Goal: Information Seeking & Learning: Compare options

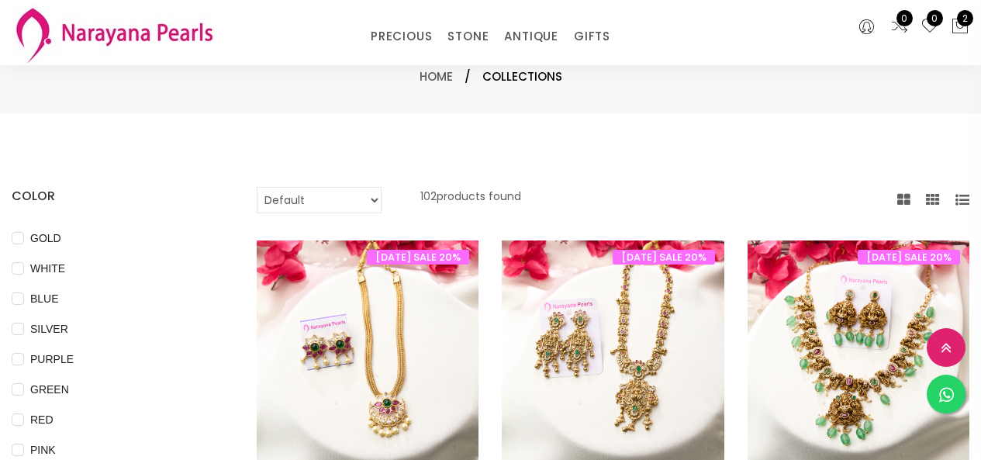
select select "INR"
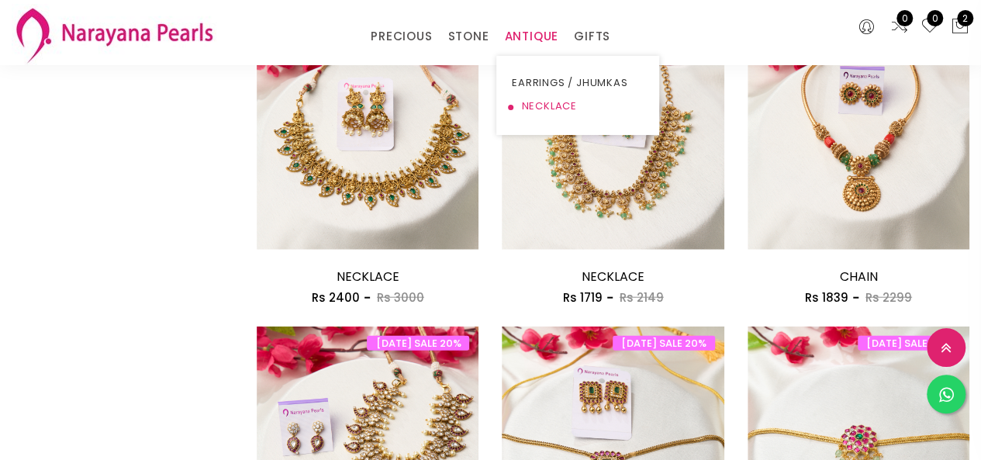
click at [537, 103] on link "NECKLACE" at bounding box center [578, 106] width 132 height 23
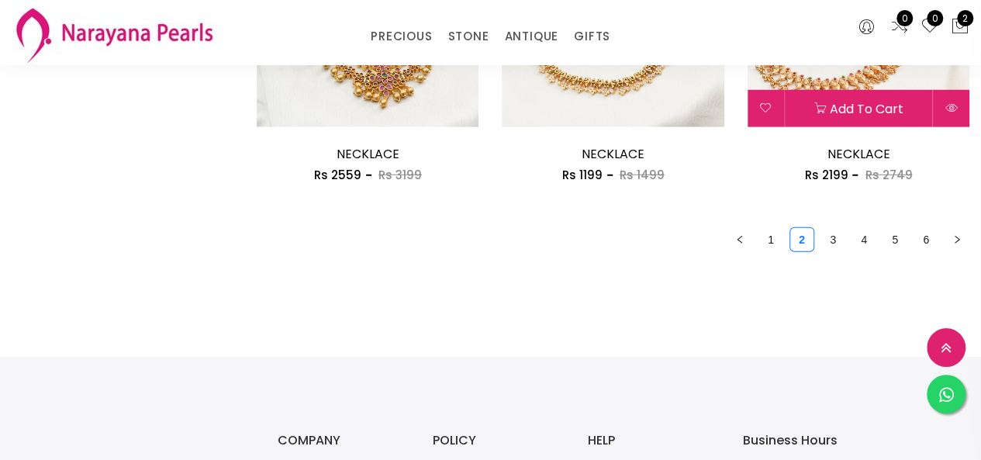
scroll to position [2225, 0]
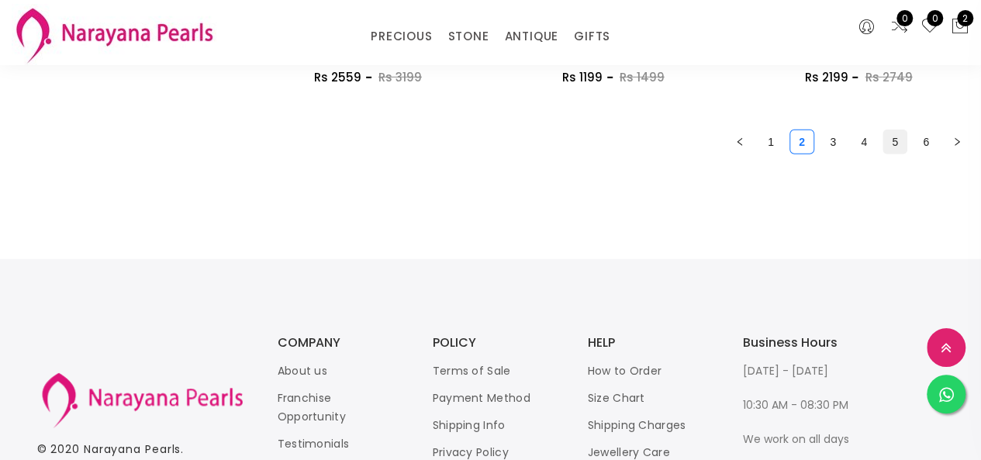
click at [897, 148] on link "5" at bounding box center [894, 141] width 23 height 23
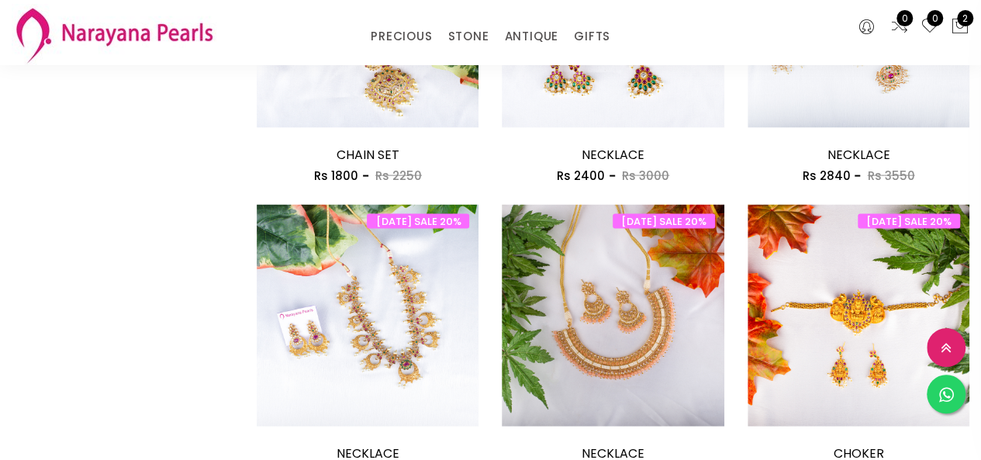
scroll to position [1628, 0]
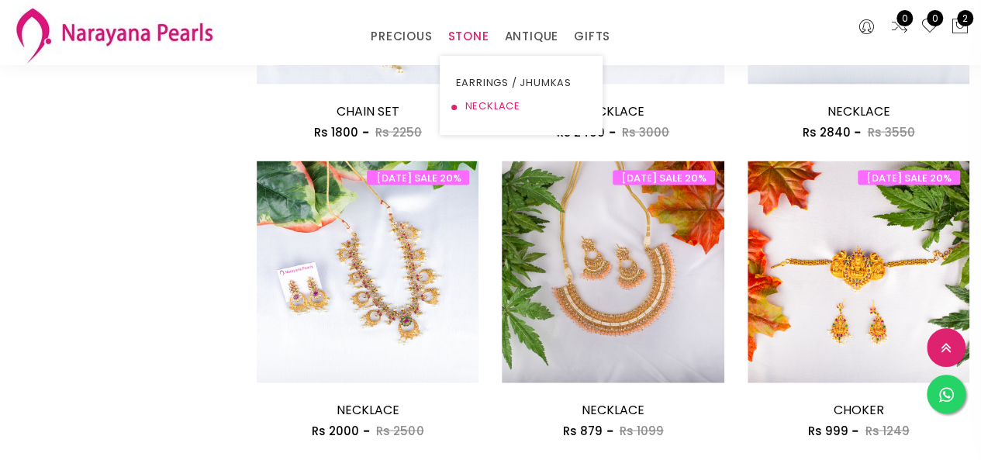
click at [479, 98] on link "NECKLACE" at bounding box center [521, 106] width 132 height 23
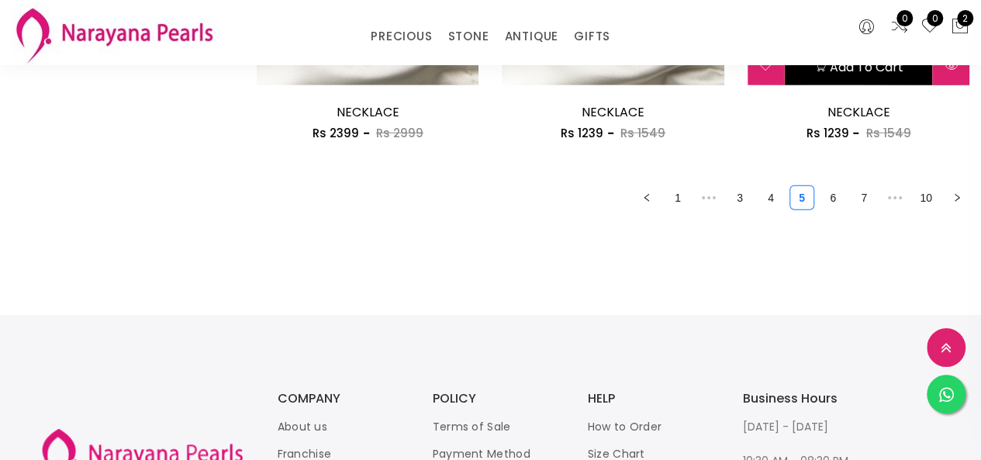
scroll to position [2196, 0]
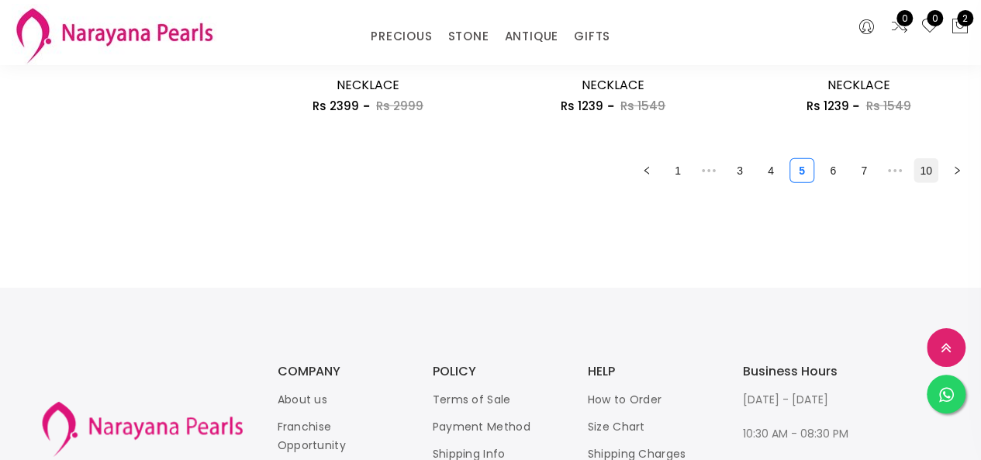
click at [928, 171] on link "10" at bounding box center [925, 170] width 23 height 23
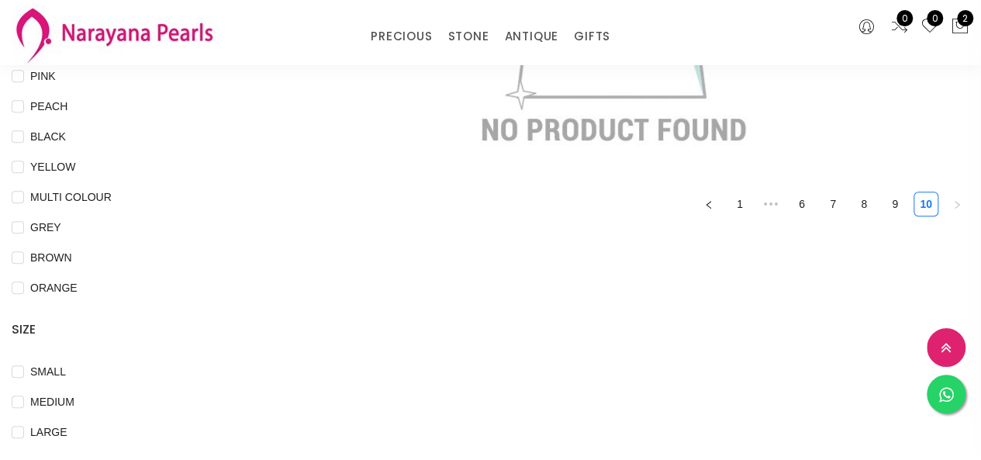
scroll to position [465, 0]
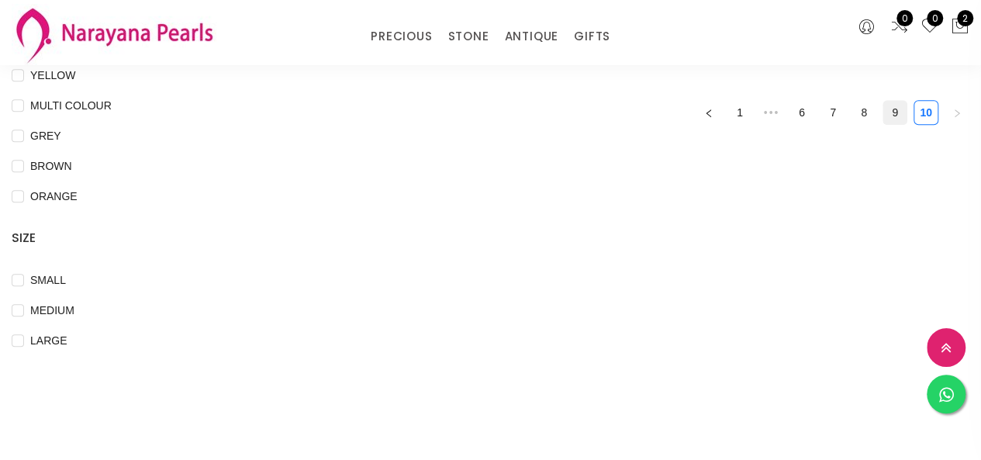
click at [896, 111] on link "9" at bounding box center [894, 112] width 23 height 23
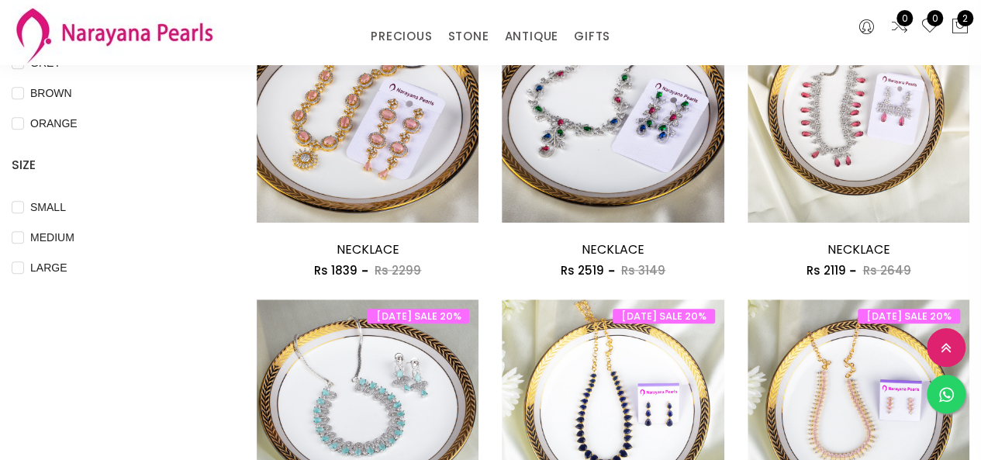
scroll to position [465, 0]
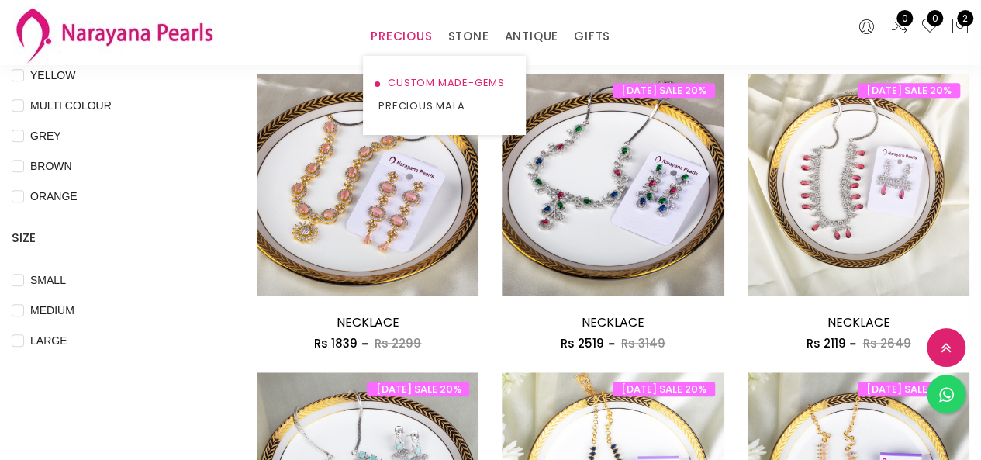
click at [419, 85] on link "CUSTOM MADE-GEMS" at bounding box center [444, 82] width 132 height 23
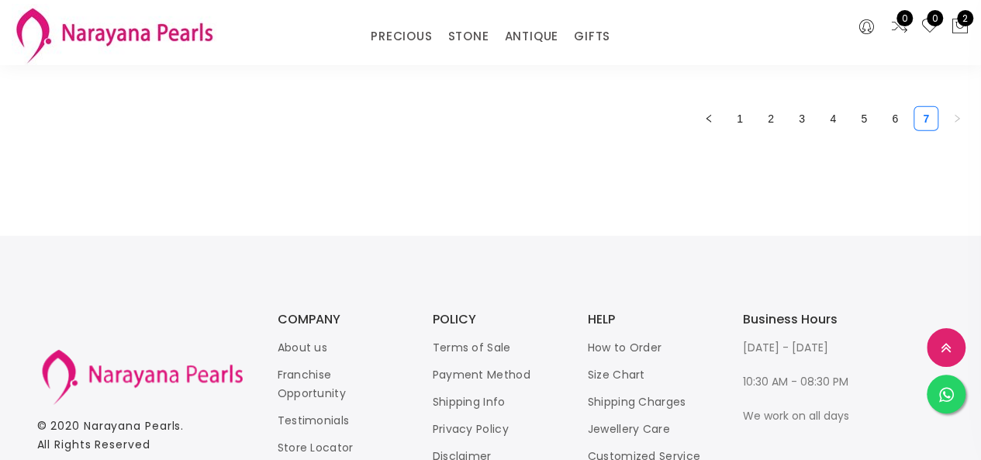
scroll to position [2093, 0]
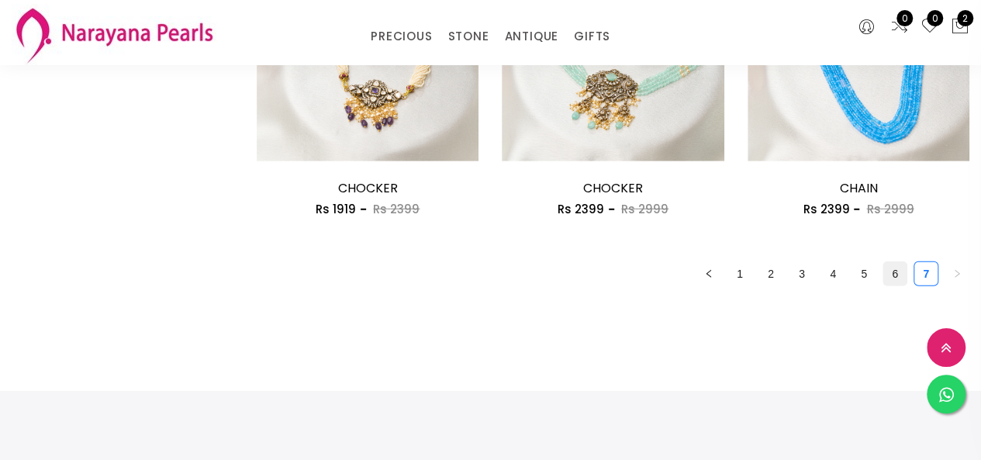
click at [902, 271] on link "6" at bounding box center [894, 273] width 23 height 23
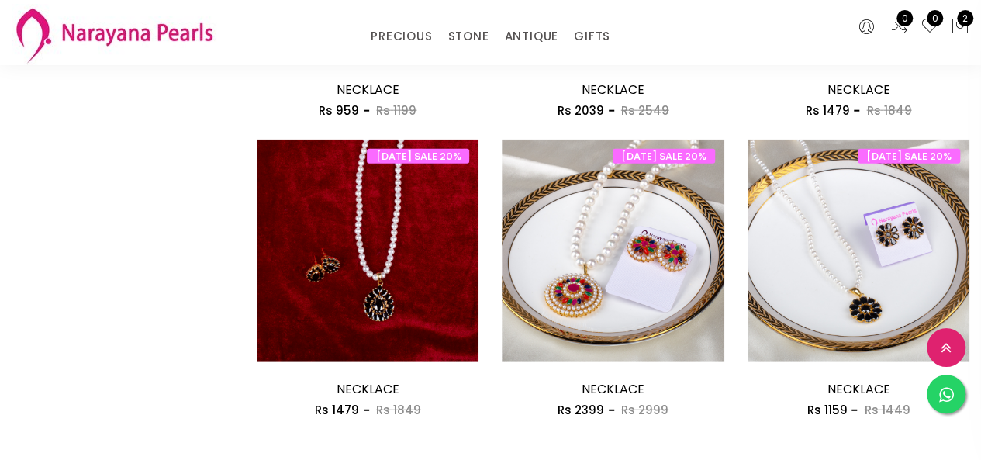
scroll to position [2016, 0]
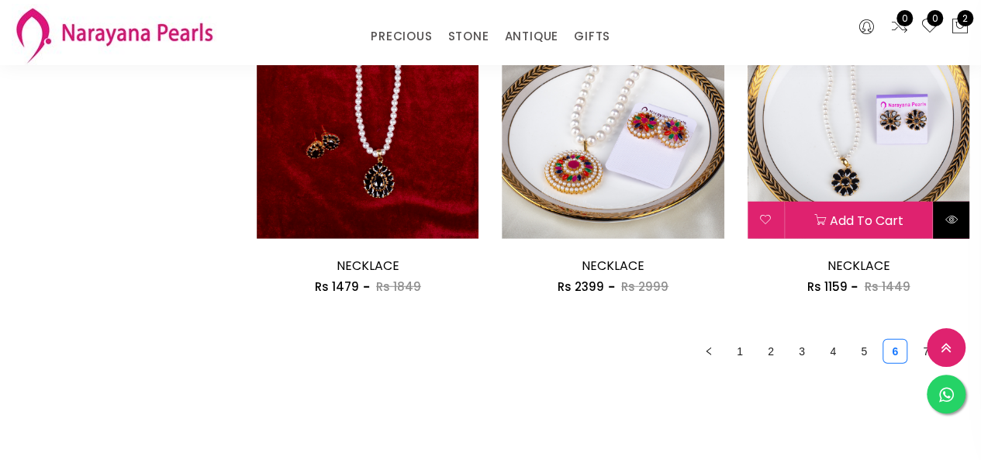
click at [950, 226] on icon at bounding box center [950, 219] width 12 height 12
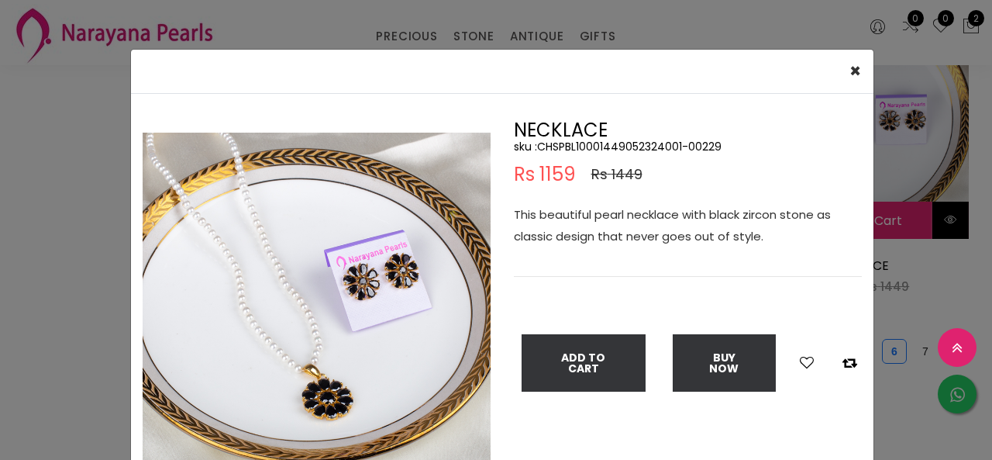
click at [950, 226] on div "× Close Double (click / press) on the image to zoom (in / out). NECKLACE sku : …" at bounding box center [496, 230] width 992 height 460
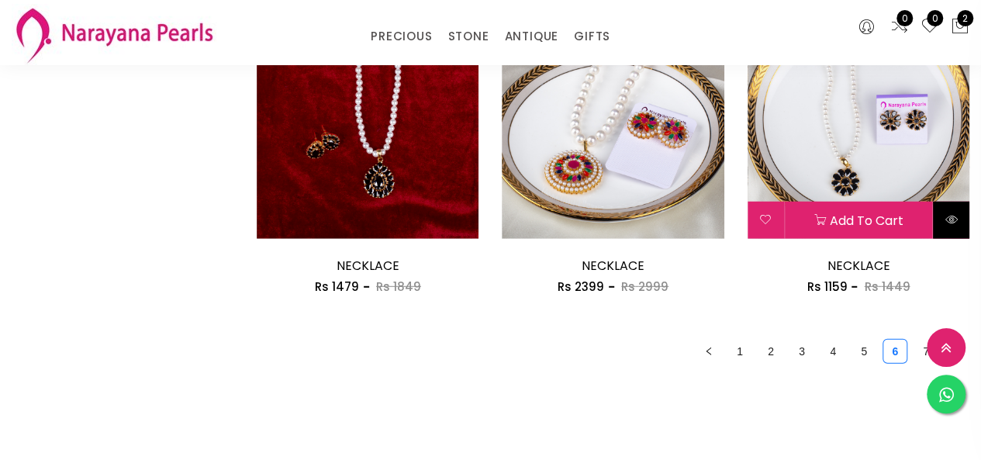
click at [948, 226] on icon at bounding box center [950, 219] width 12 height 12
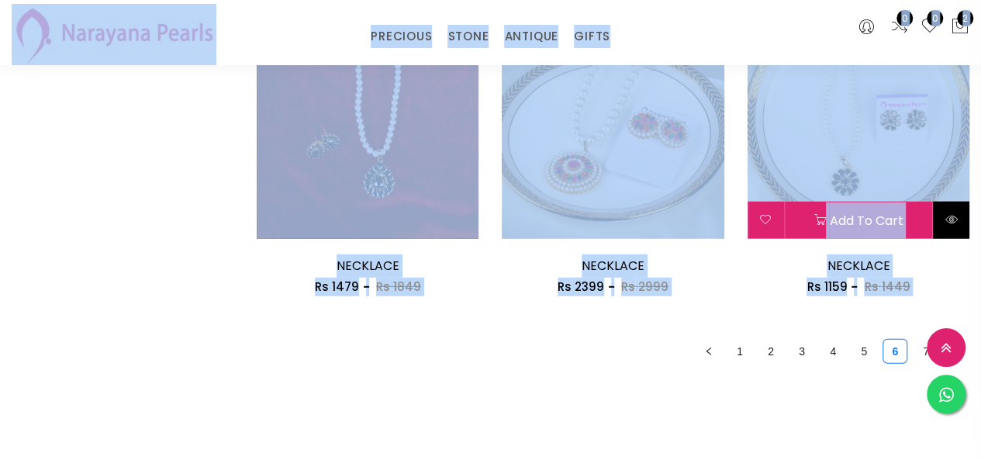
click at [948, 226] on icon at bounding box center [950, 219] width 12 height 12
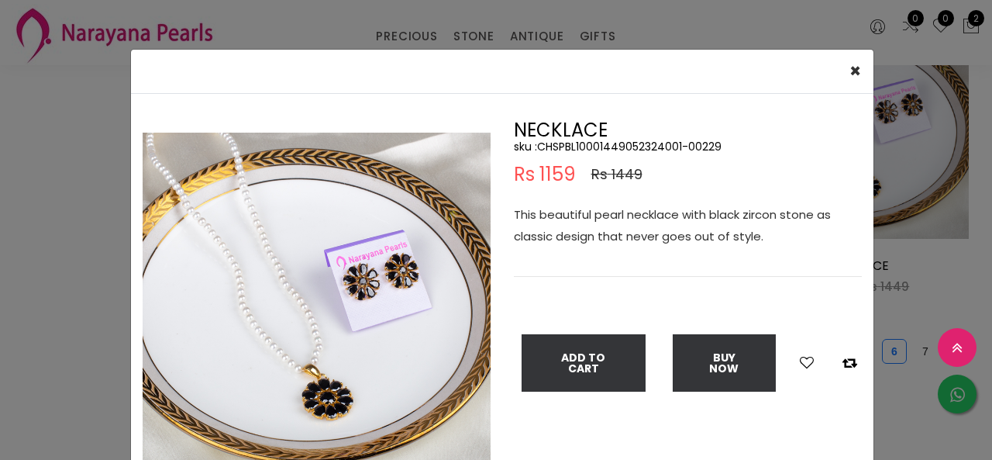
click at [77, 236] on div "× Close Double (click / press) on the image to zoom (in / out). NECKLACE sku : …" at bounding box center [496, 230] width 992 height 460
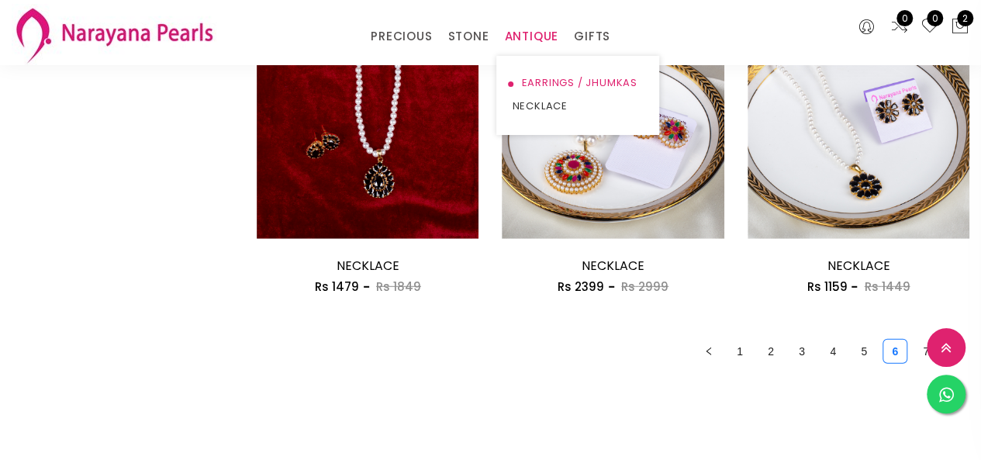
click at [532, 81] on link "EARRINGS / JHUMKAS" at bounding box center [578, 82] width 132 height 23
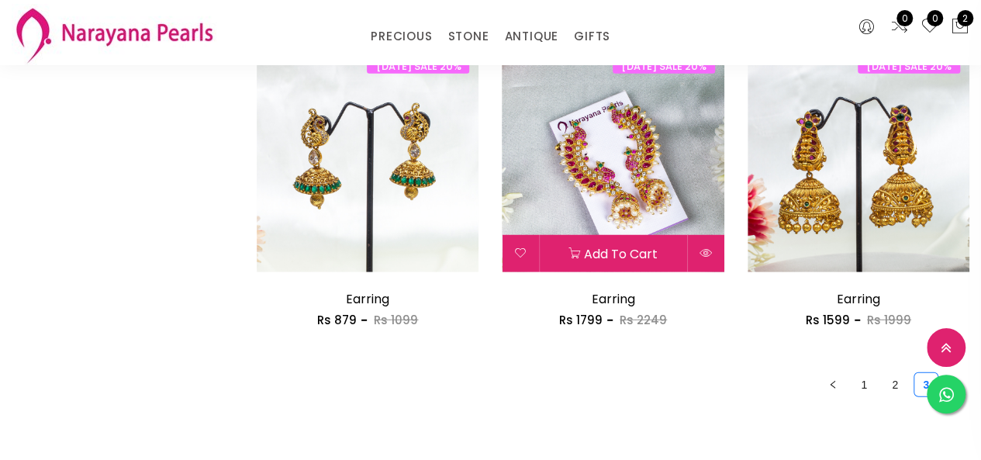
scroll to position [2137, 0]
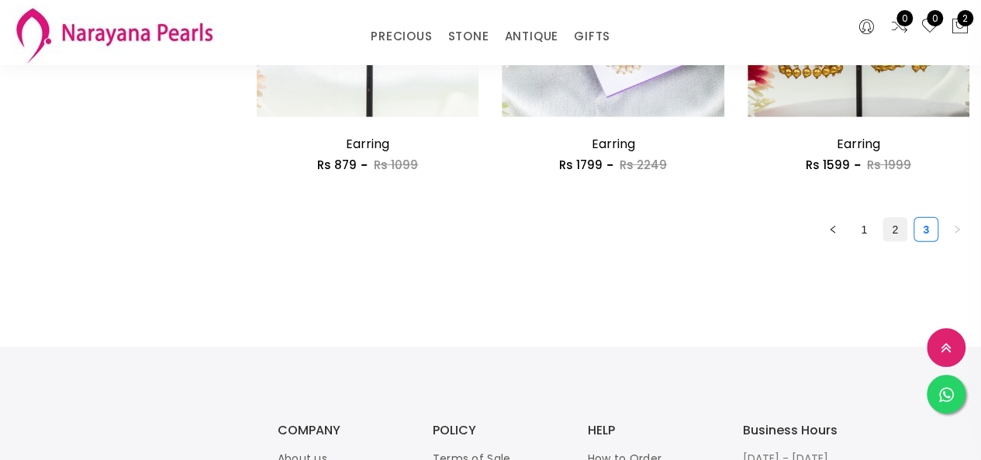
click at [889, 241] on link "2" at bounding box center [894, 229] width 23 height 23
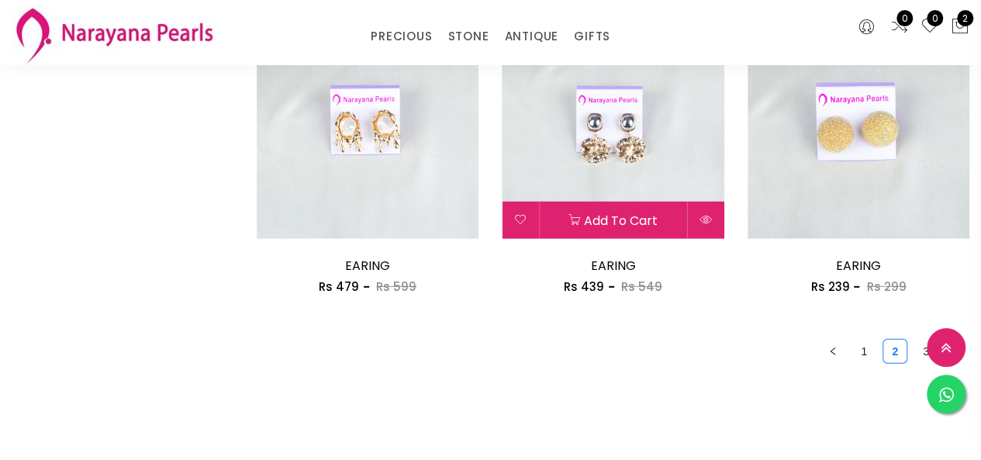
scroll to position [2248, 0]
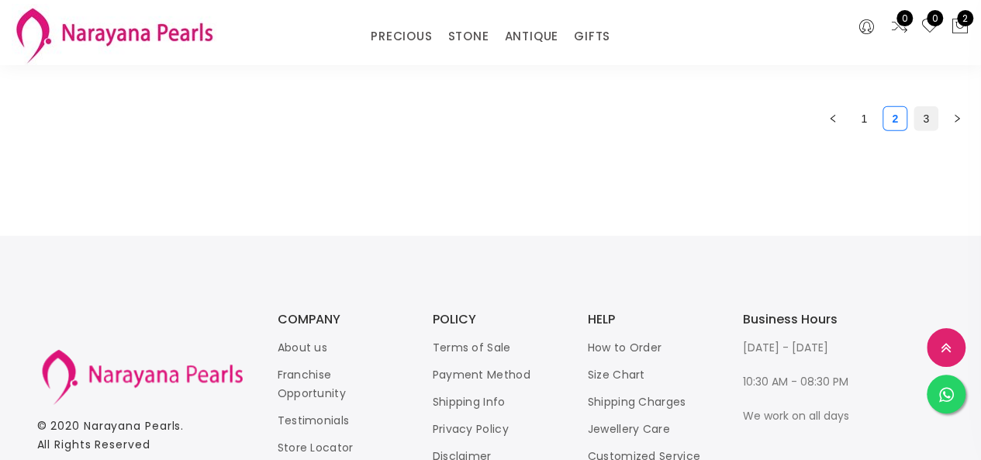
click at [919, 126] on link "3" at bounding box center [925, 118] width 23 height 23
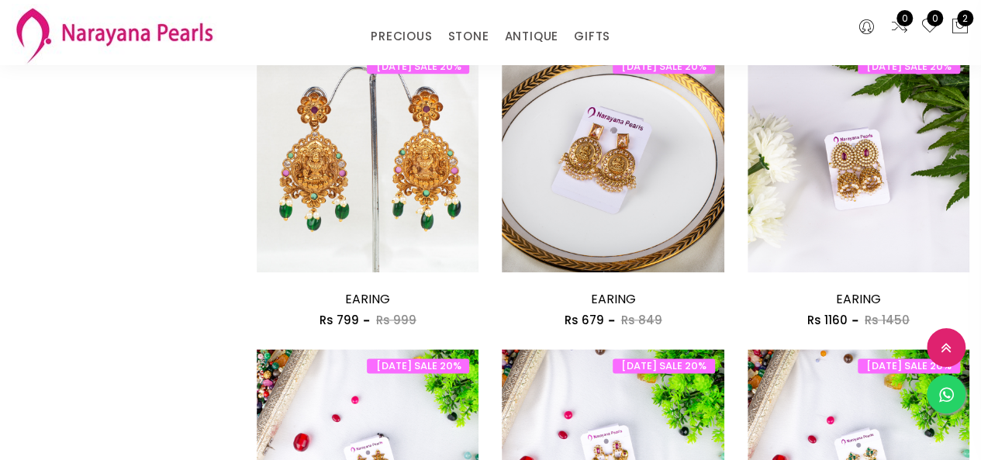
scroll to position [775, 0]
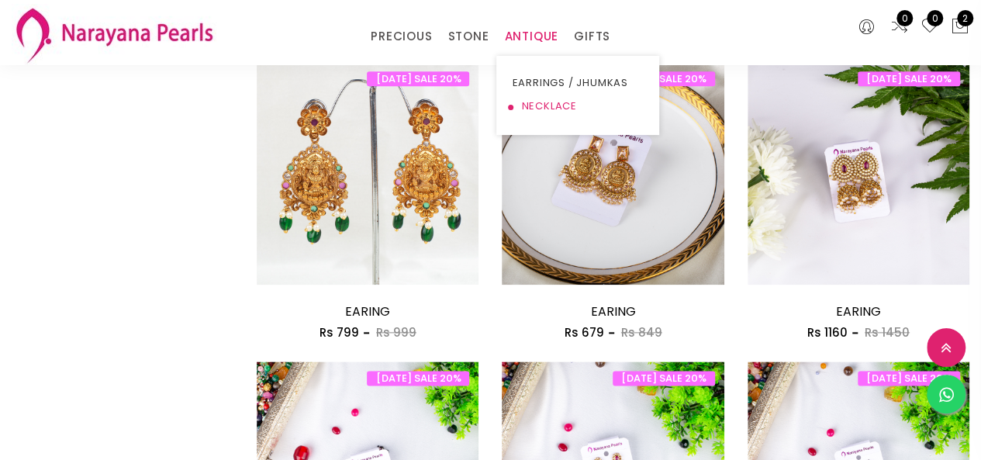
click at [544, 105] on link "NECKLACE" at bounding box center [578, 106] width 132 height 23
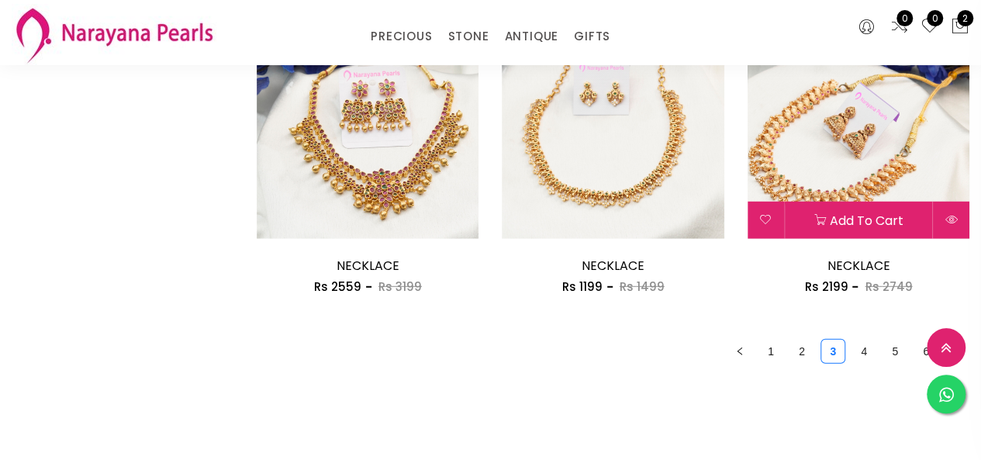
scroll to position [2248, 0]
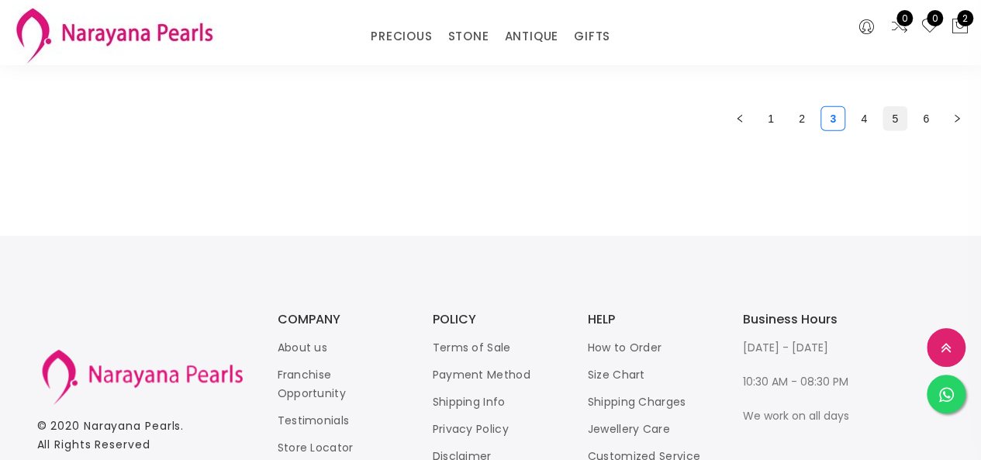
click at [892, 122] on link "5" at bounding box center [894, 118] width 23 height 23
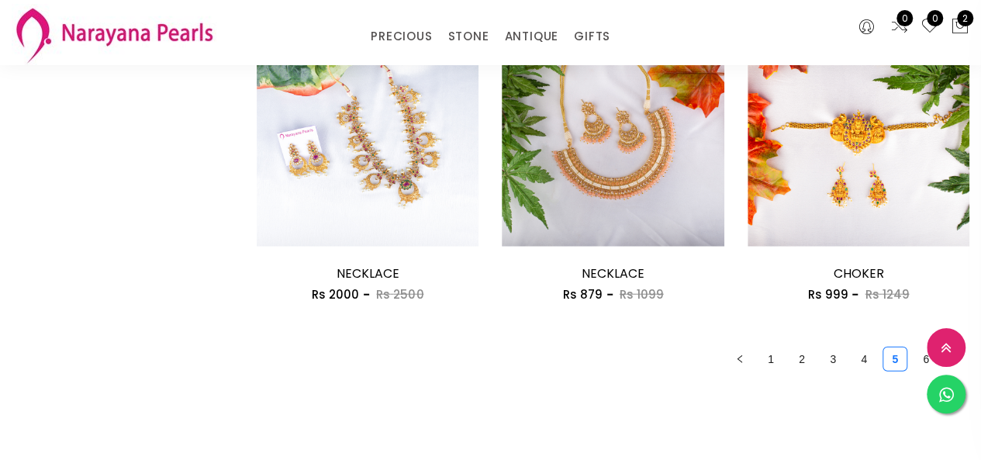
scroll to position [1783, 0]
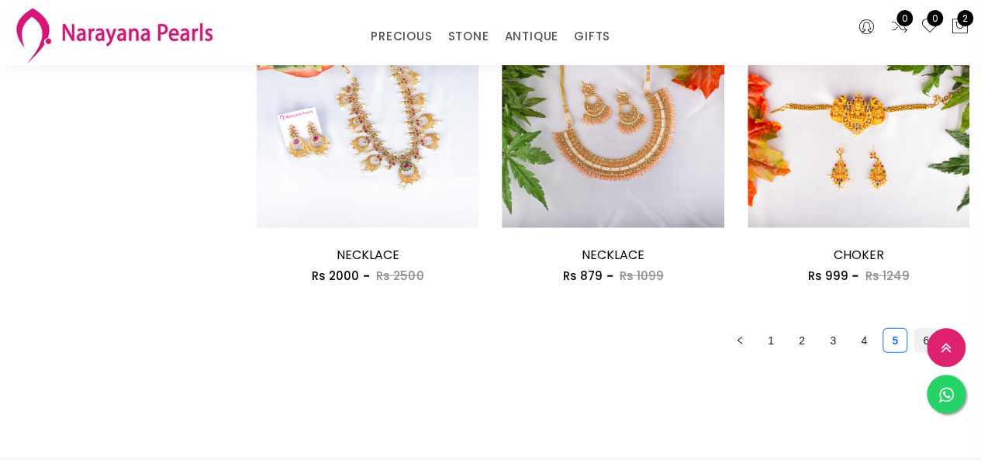
click at [916, 346] on link "6" at bounding box center [925, 340] width 23 height 23
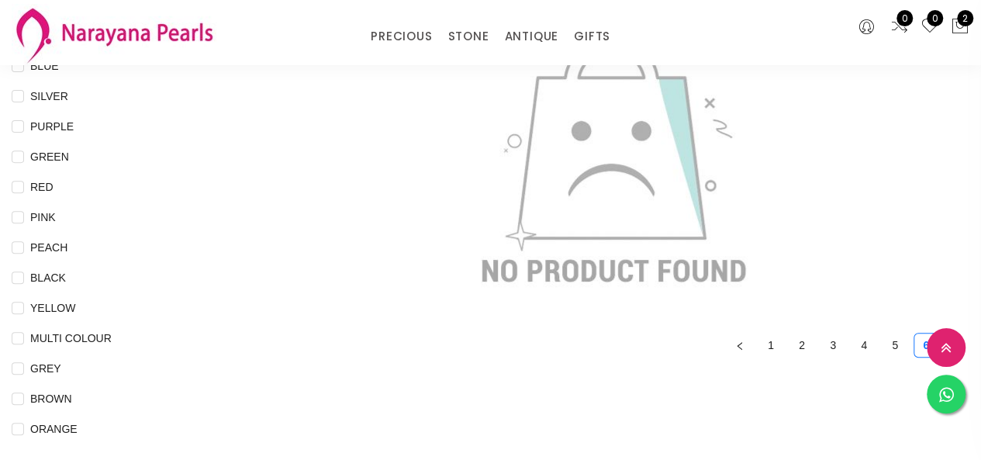
scroll to position [465, 0]
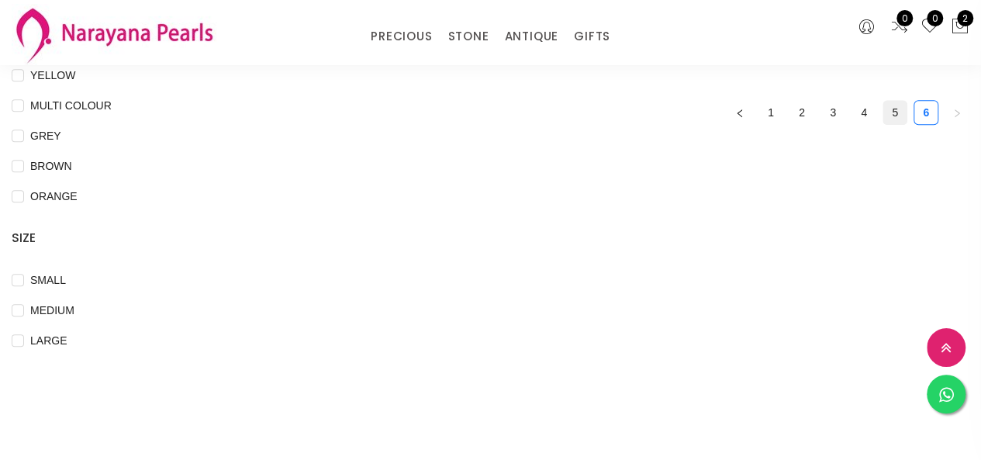
click at [892, 119] on link "5" at bounding box center [894, 112] width 23 height 23
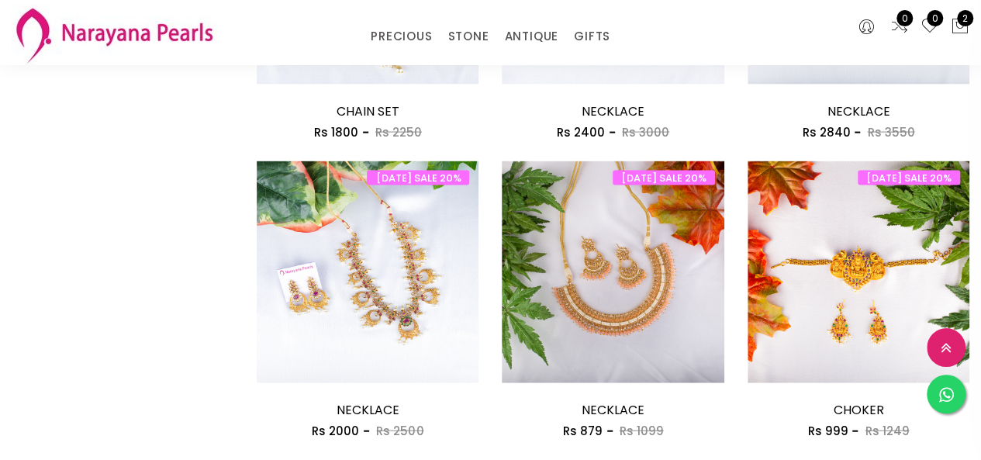
scroll to position [1861, 0]
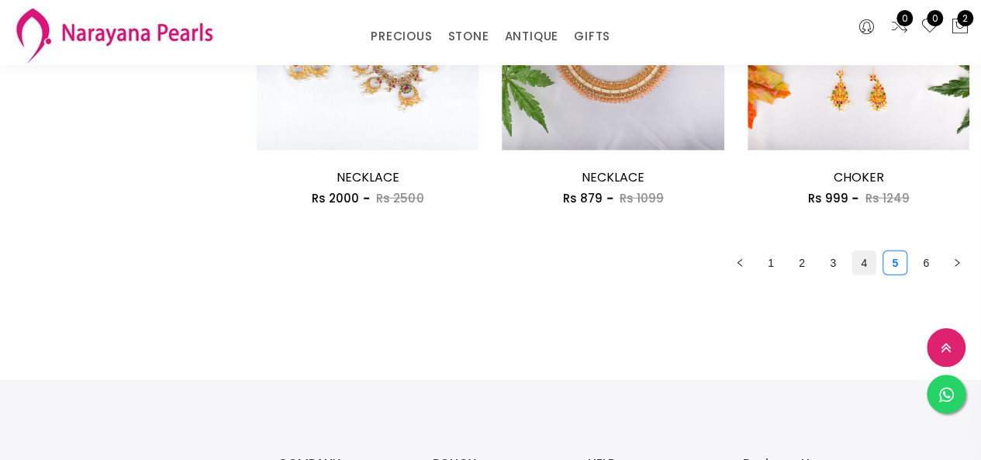
click at [858, 254] on link "4" at bounding box center [863, 262] width 23 height 23
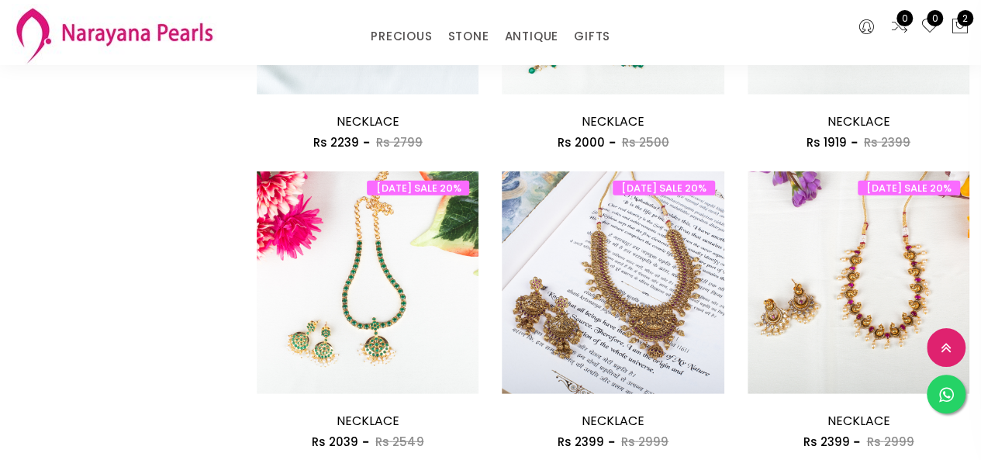
scroll to position [2016, 0]
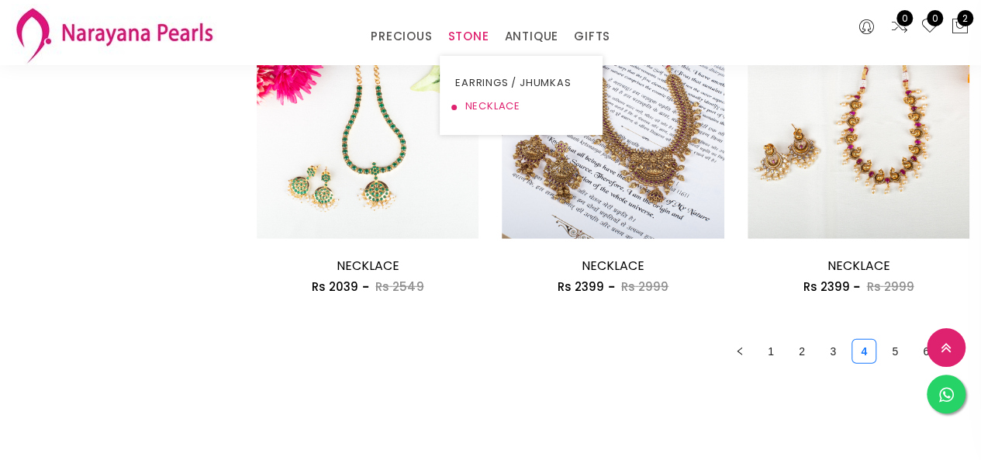
click at [482, 107] on link "NECKLACE" at bounding box center [521, 106] width 132 height 23
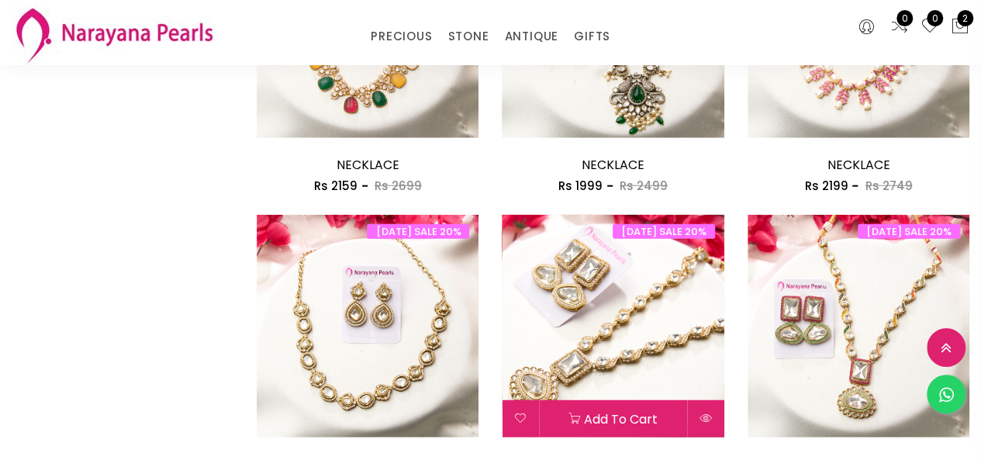
scroll to position [1827, 0]
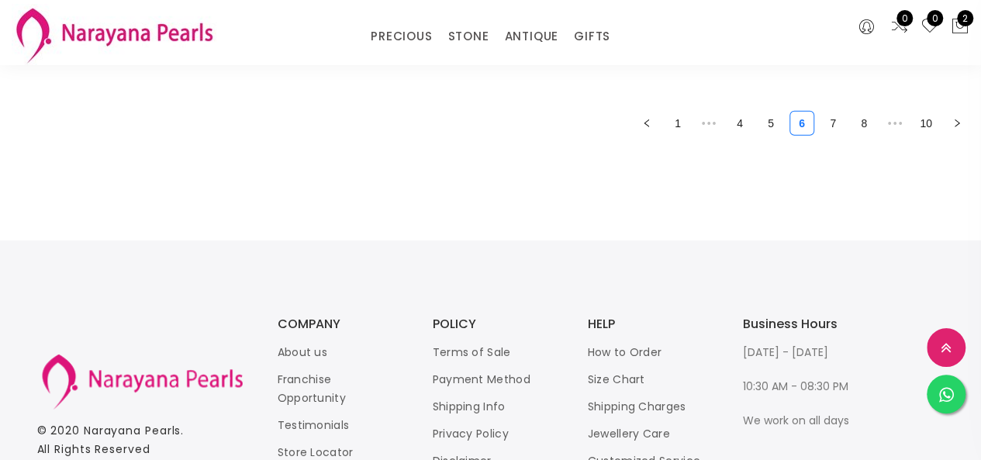
scroll to position [2248, 0]
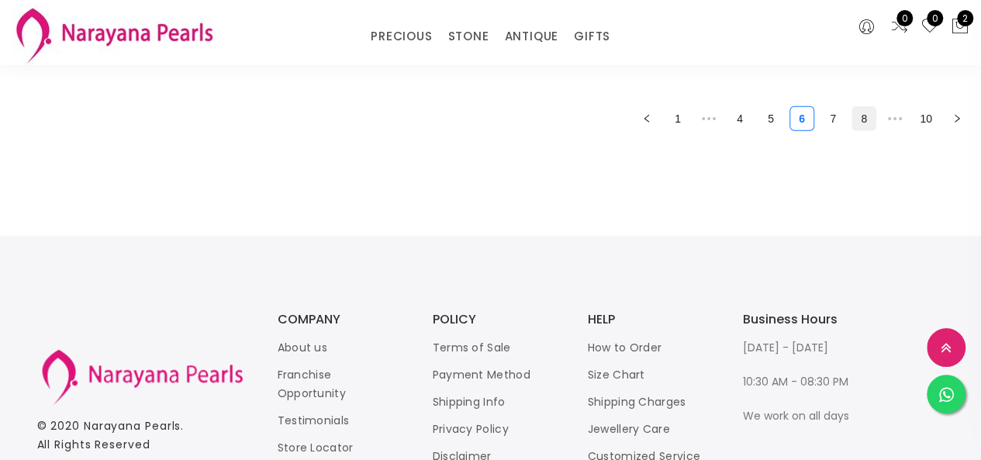
click at [868, 126] on link "8" at bounding box center [863, 118] width 23 height 23
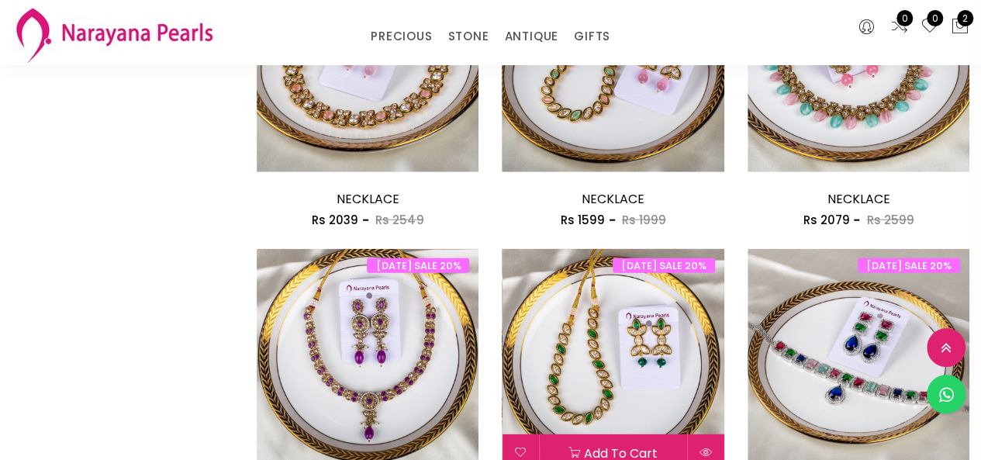
scroll to position [2016, 0]
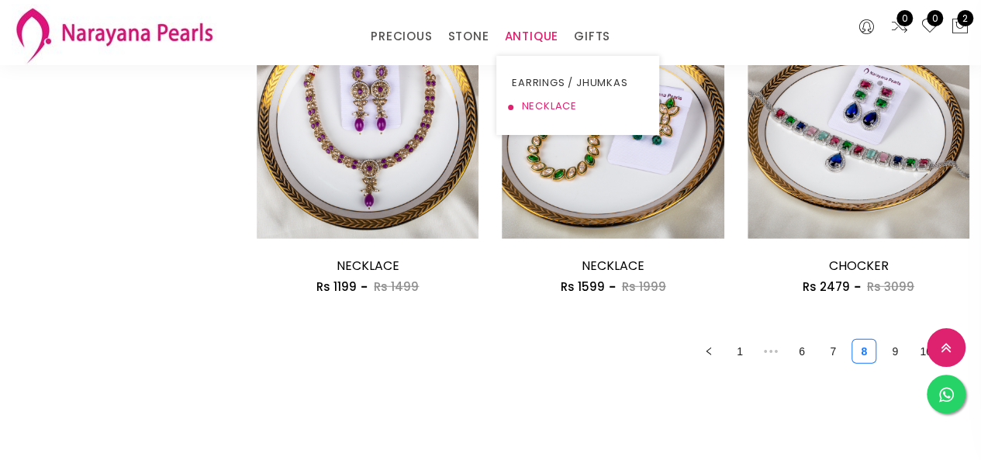
click at [533, 98] on link "NECKLACE" at bounding box center [578, 106] width 132 height 23
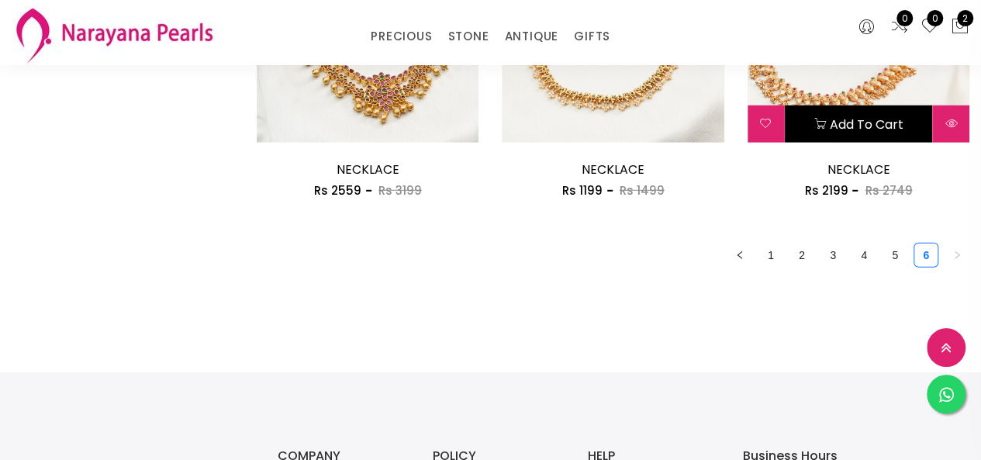
scroll to position [2196, 0]
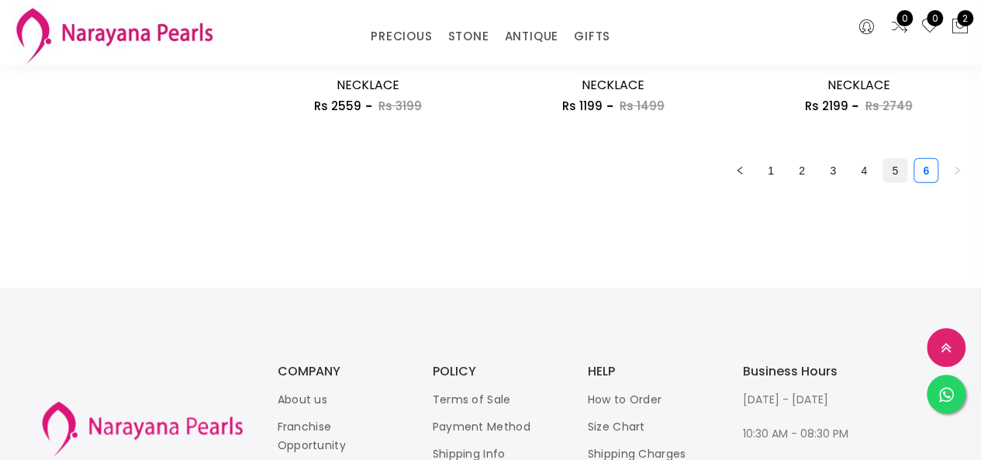
click at [898, 177] on link "5" at bounding box center [894, 170] width 23 height 23
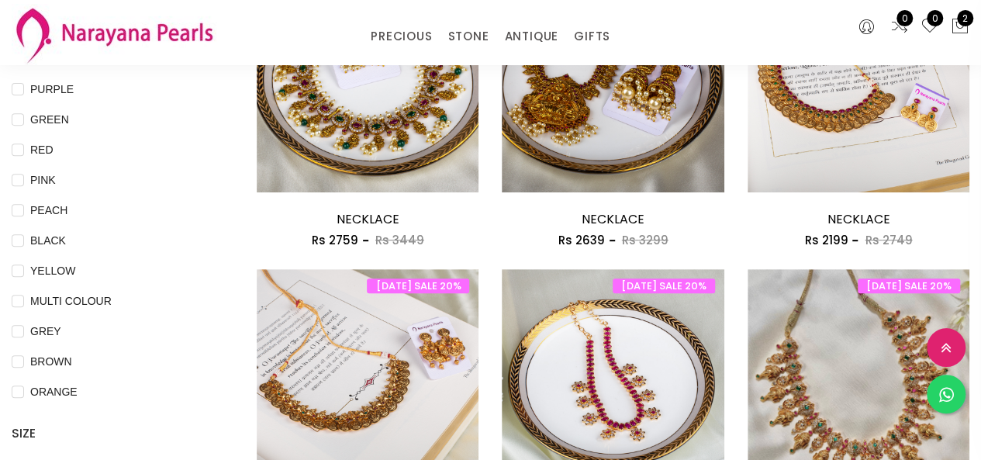
scroll to position [155, 0]
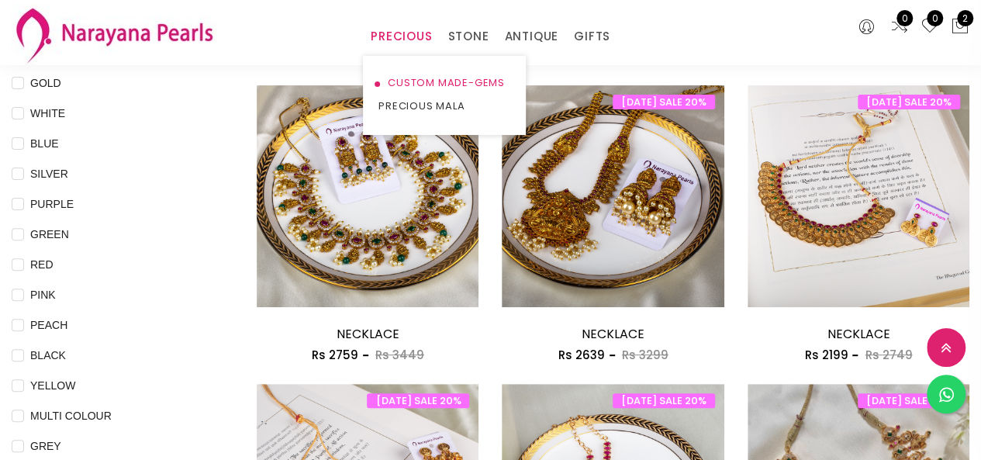
click at [403, 81] on link "CUSTOM MADE-GEMS" at bounding box center [444, 82] width 132 height 23
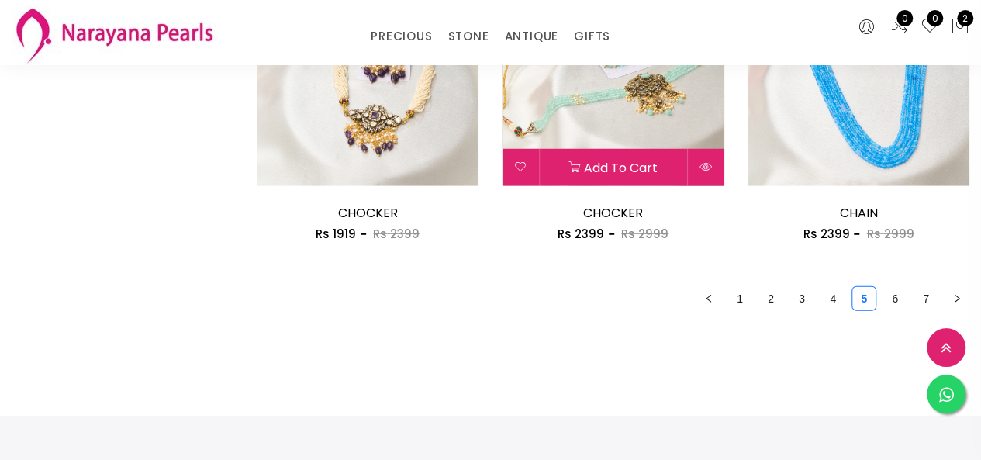
scroll to position [2093, 0]
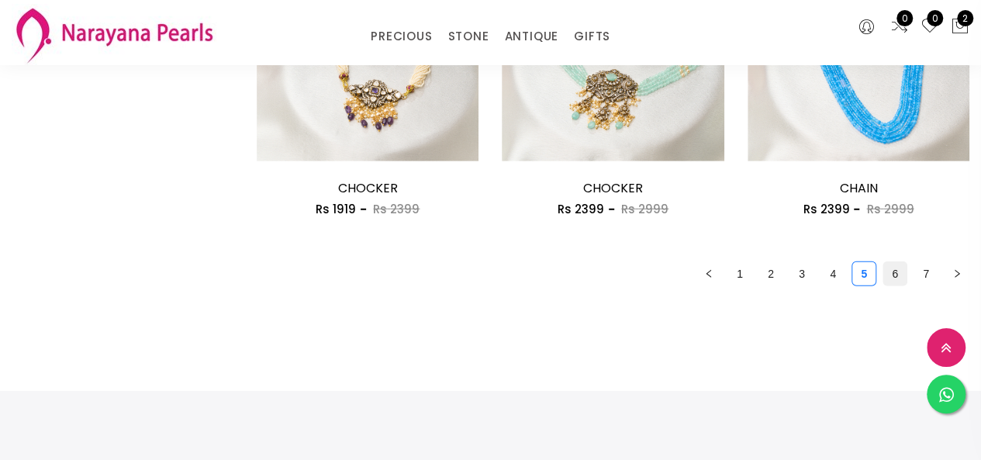
click at [892, 269] on link "6" at bounding box center [894, 273] width 23 height 23
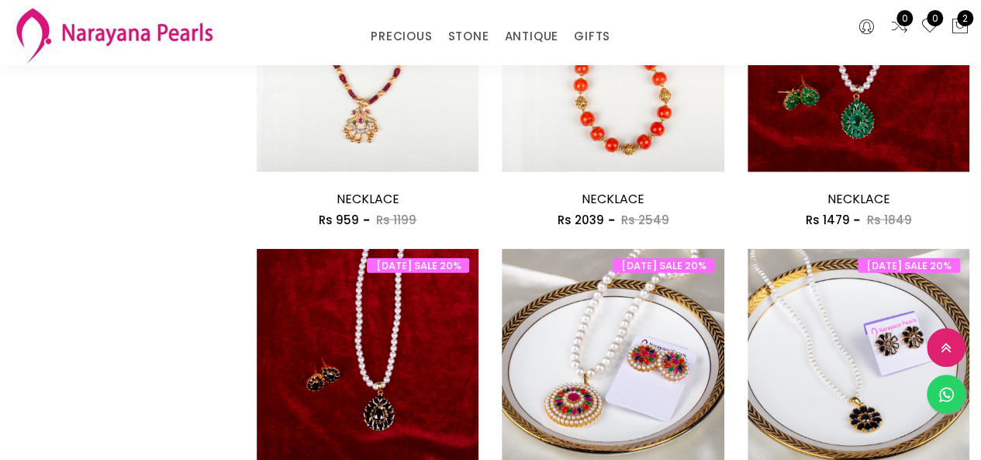
scroll to position [2016, 0]
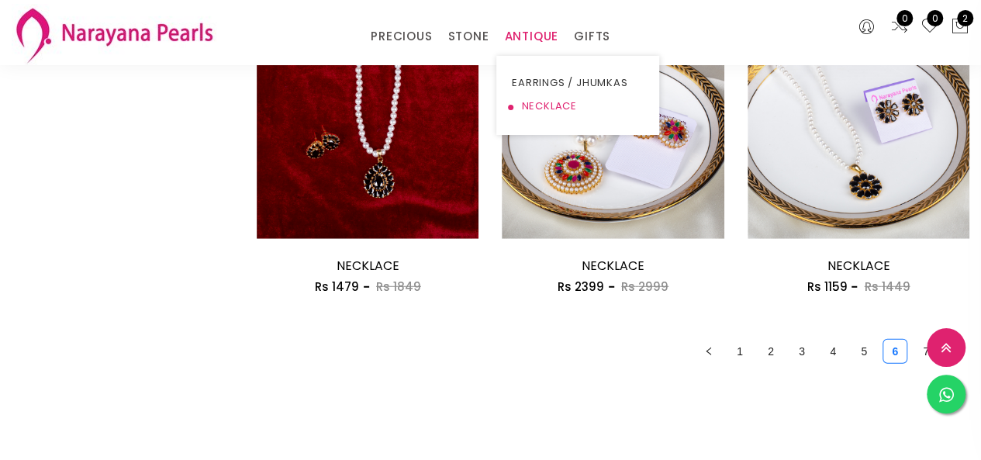
click at [531, 106] on link "NECKLACE" at bounding box center [578, 106] width 132 height 23
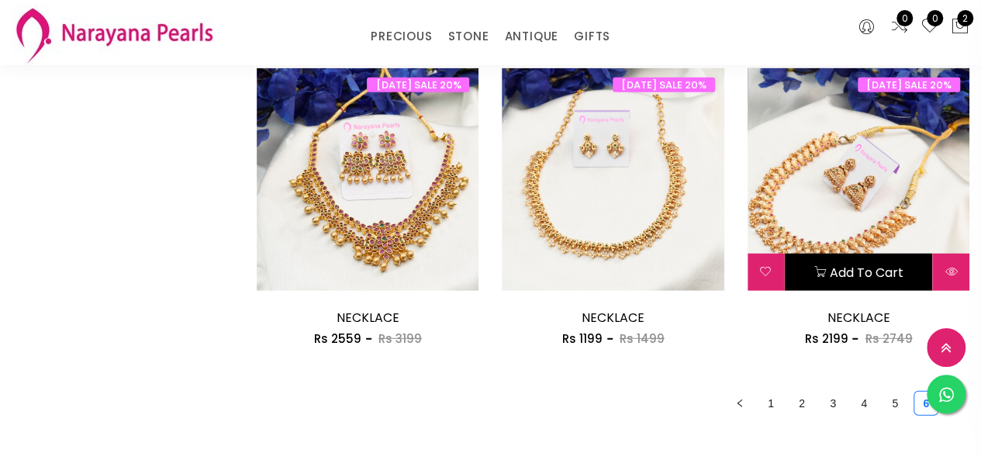
scroll to position [2119, 0]
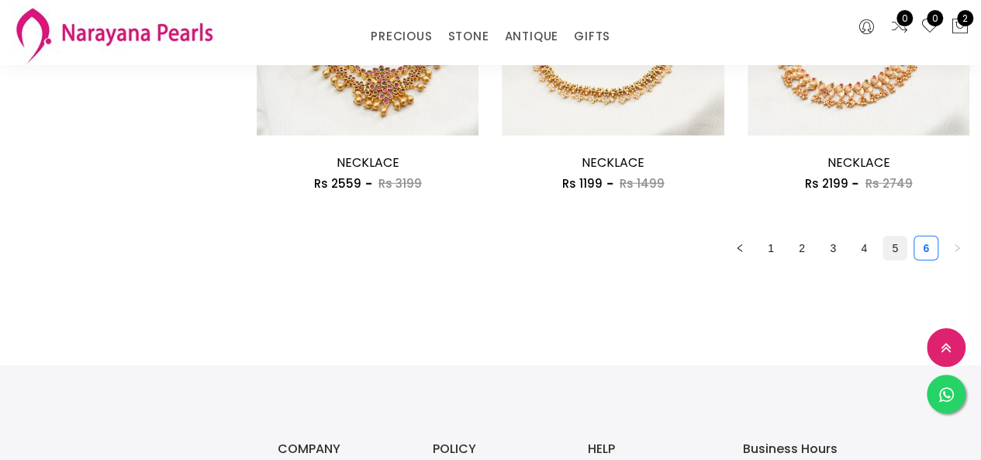
click at [898, 252] on link "5" at bounding box center [894, 247] width 23 height 23
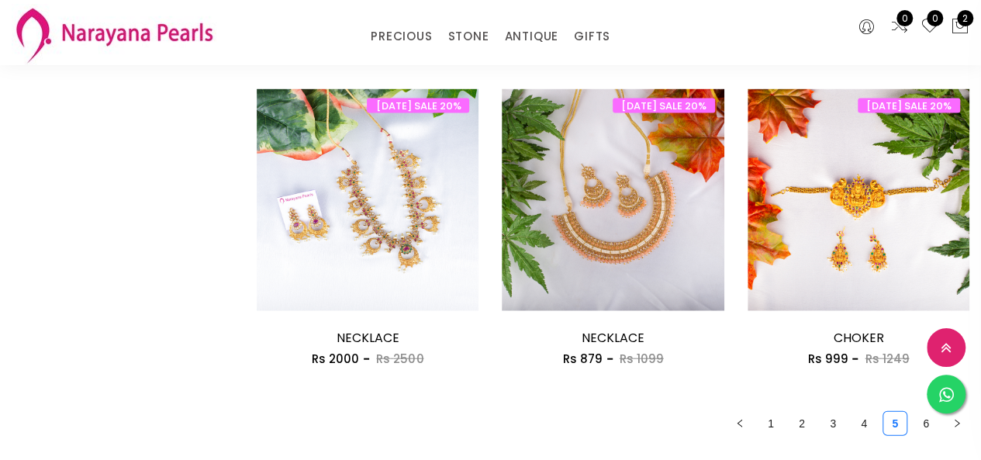
scroll to position [1705, 0]
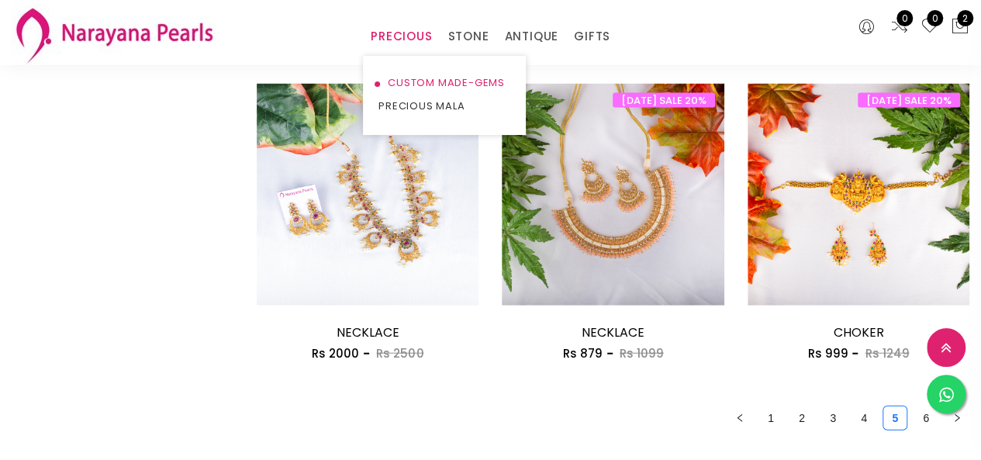
click at [419, 78] on link "CUSTOM MADE-GEMS" at bounding box center [444, 82] width 132 height 23
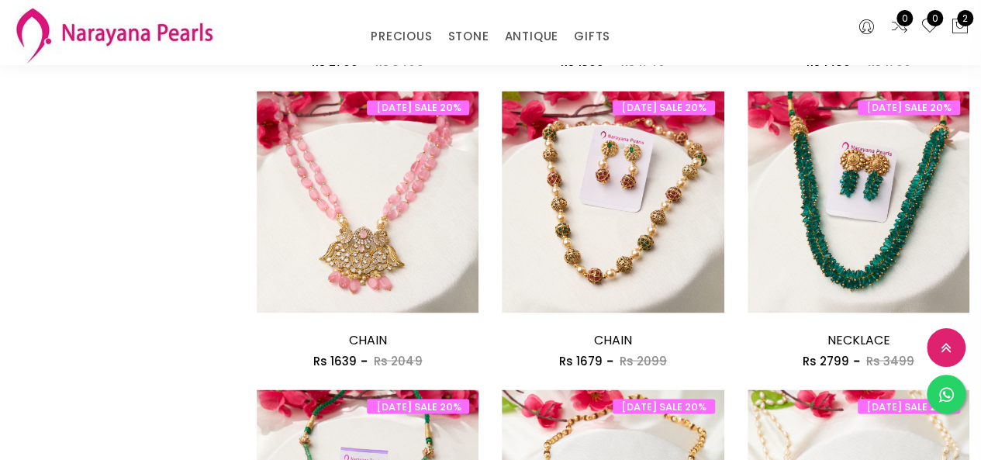
scroll to position [1654, 0]
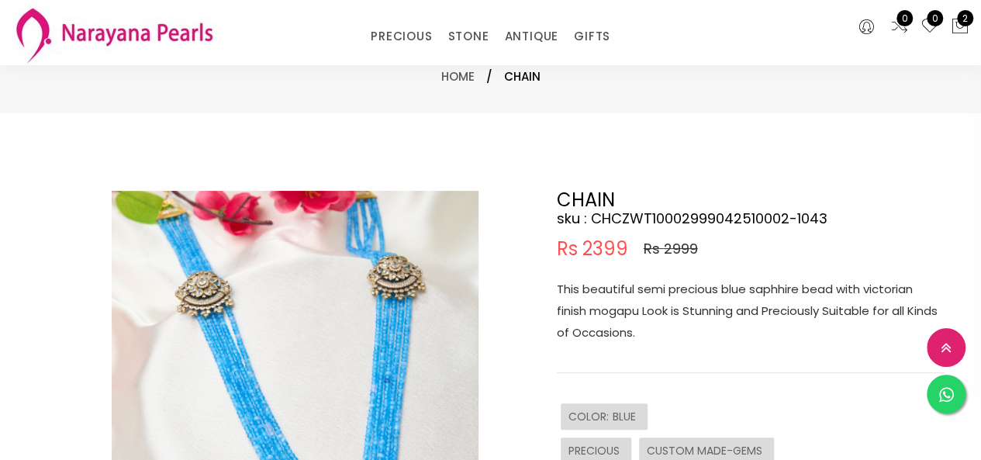
scroll to position [155, 0]
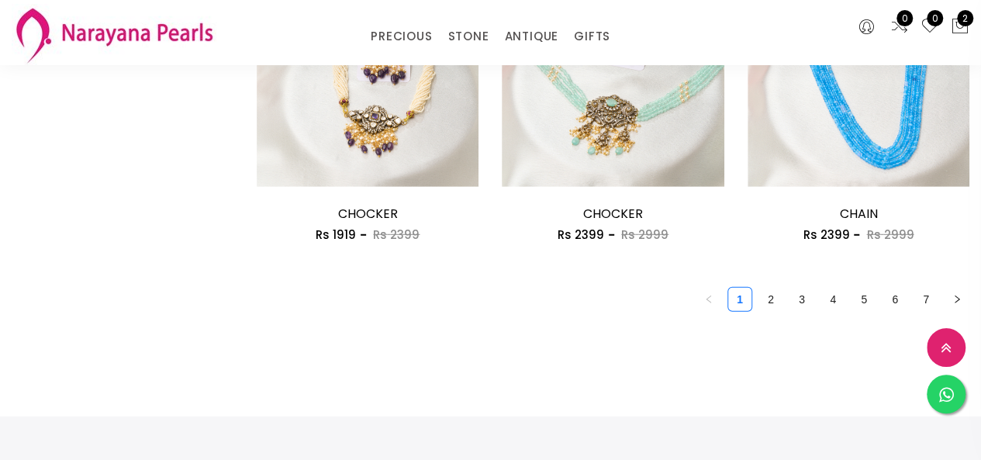
scroll to position [2171, 0]
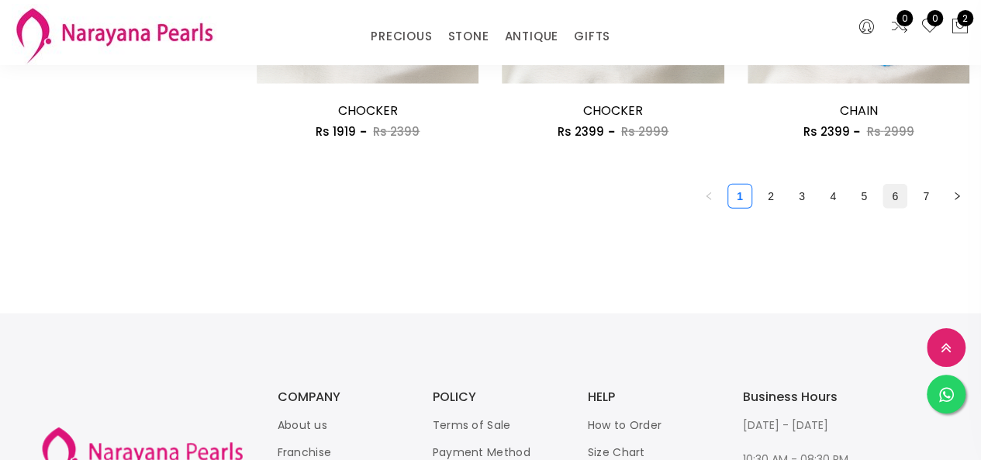
click at [899, 209] on li "6" at bounding box center [894, 196] width 25 height 25
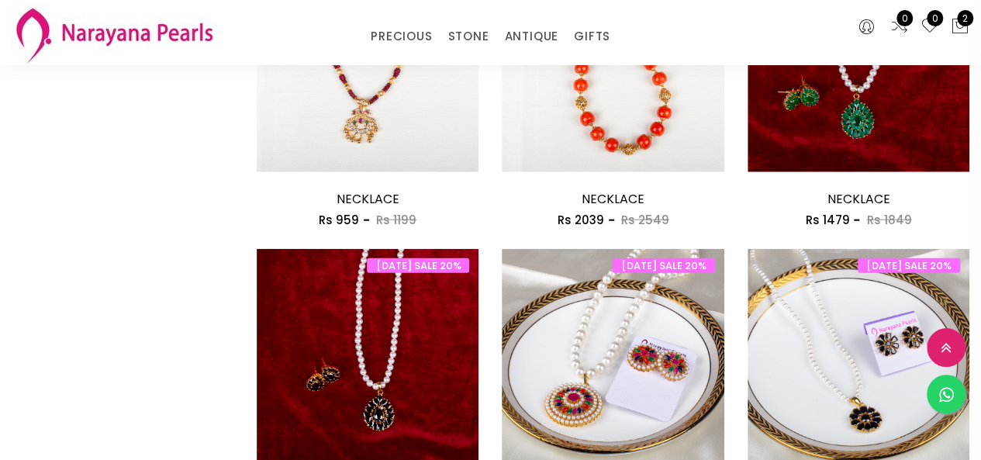
scroll to position [2016, 0]
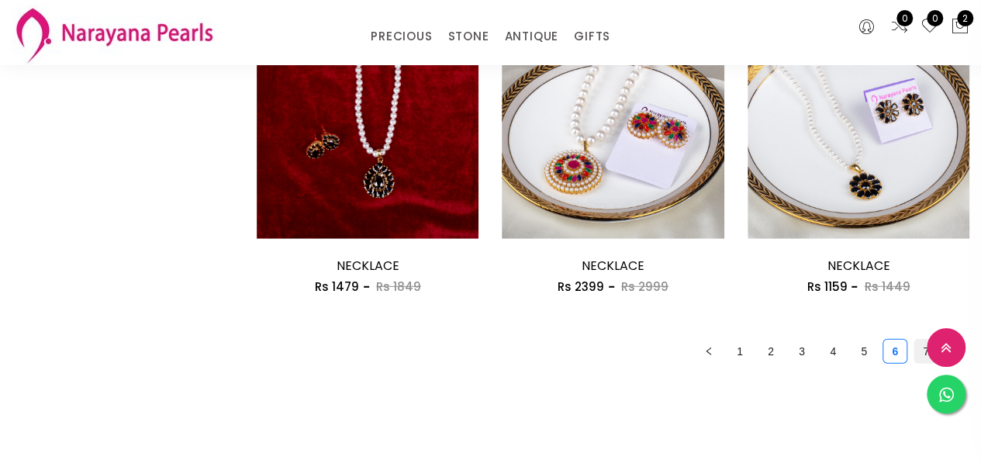
click at [920, 354] on link "7" at bounding box center [925, 351] width 23 height 23
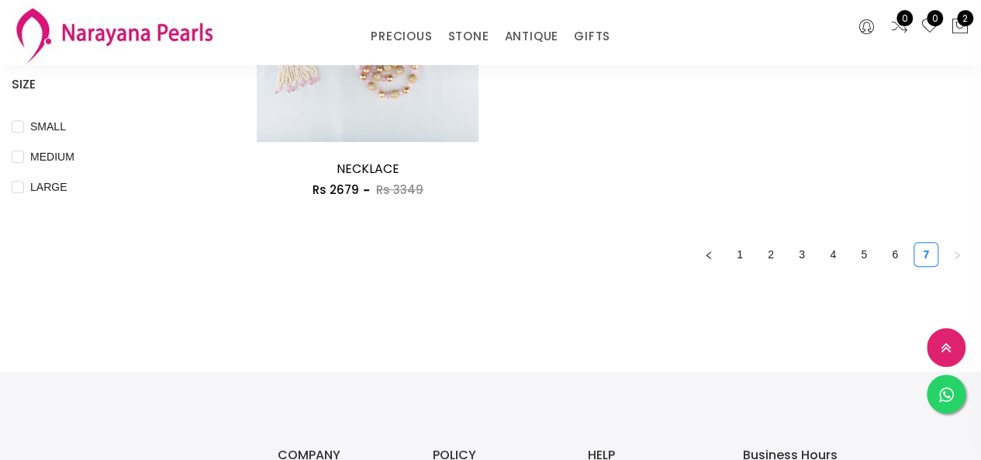
scroll to position [620, 0]
click at [892, 250] on link "6" at bounding box center [894, 252] width 23 height 23
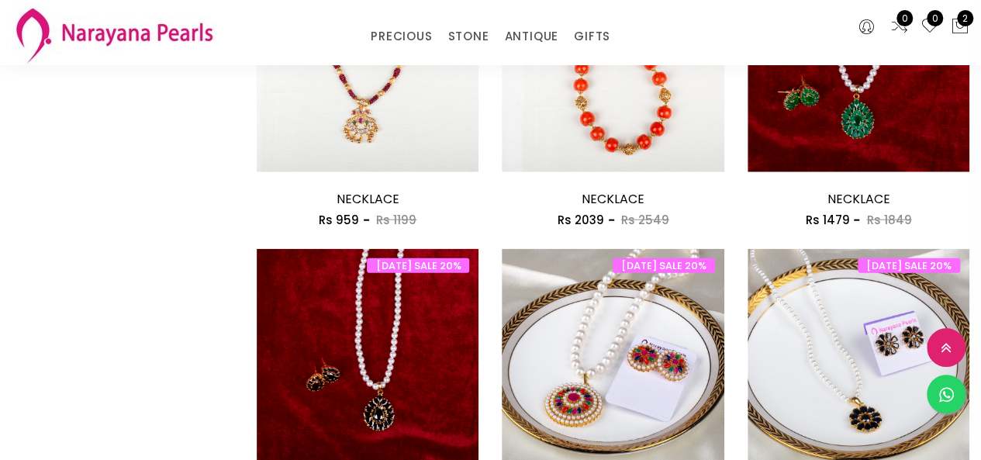
scroll to position [1938, 0]
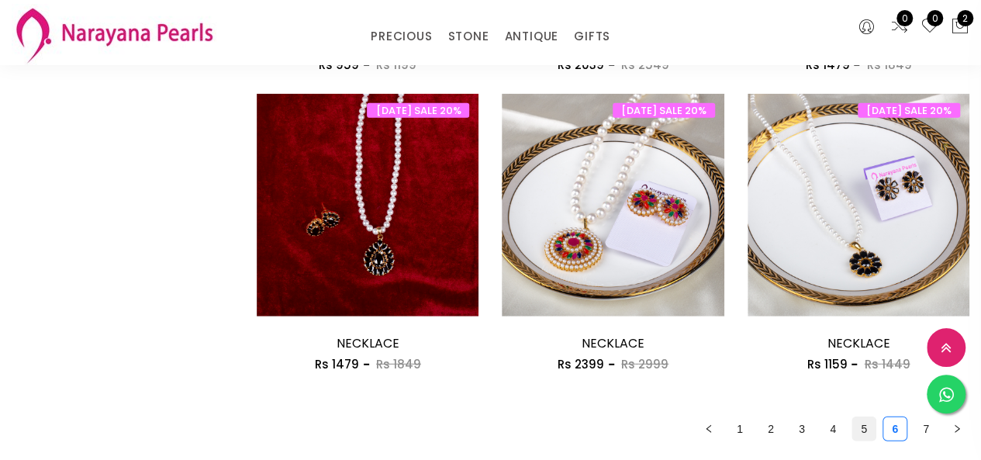
click at [857, 424] on link "5" at bounding box center [863, 428] width 23 height 23
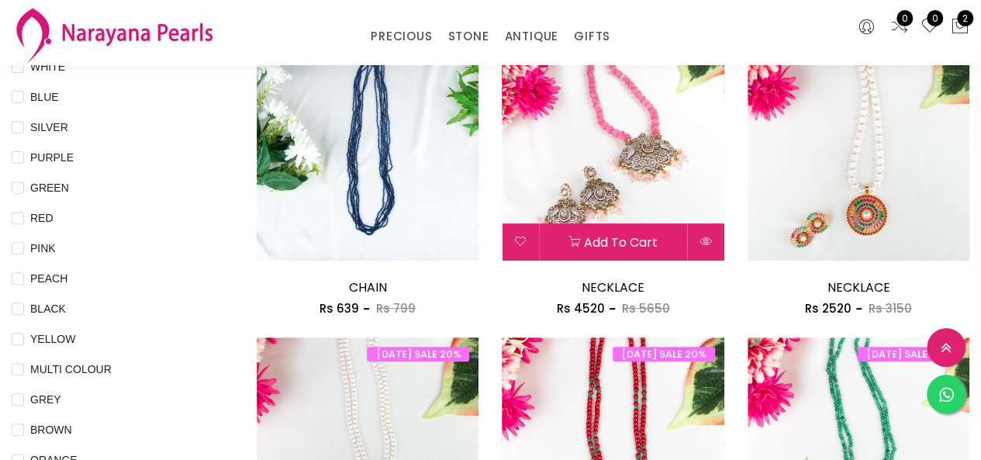
scroll to position [155, 0]
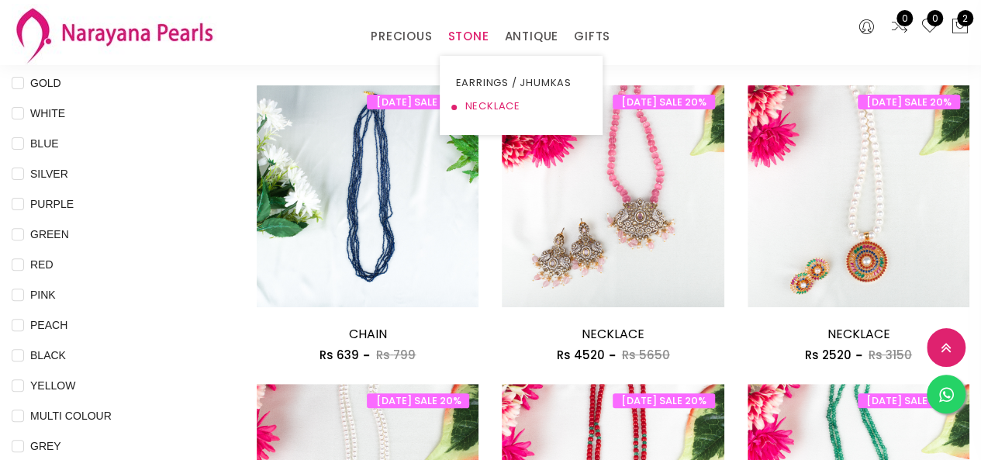
click at [494, 106] on link "NECKLACE" at bounding box center [521, 106] width 132 height 23
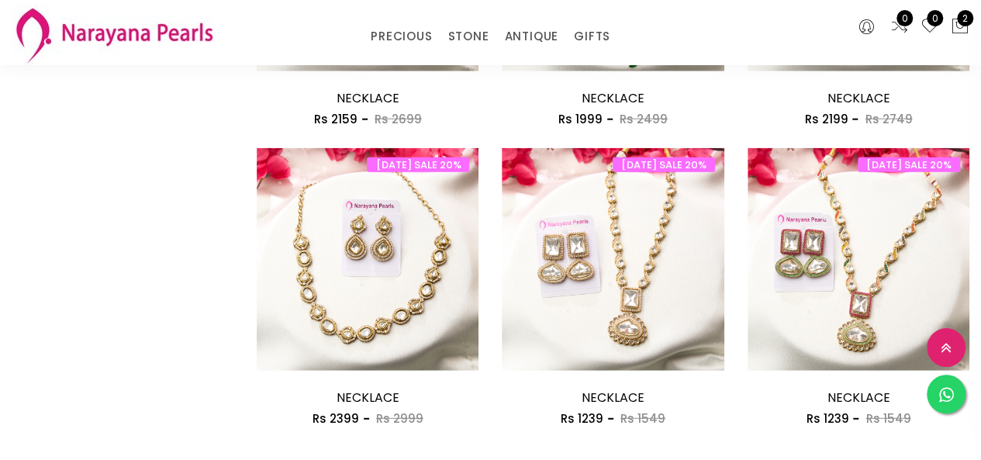
scroll to position [1953, 0]
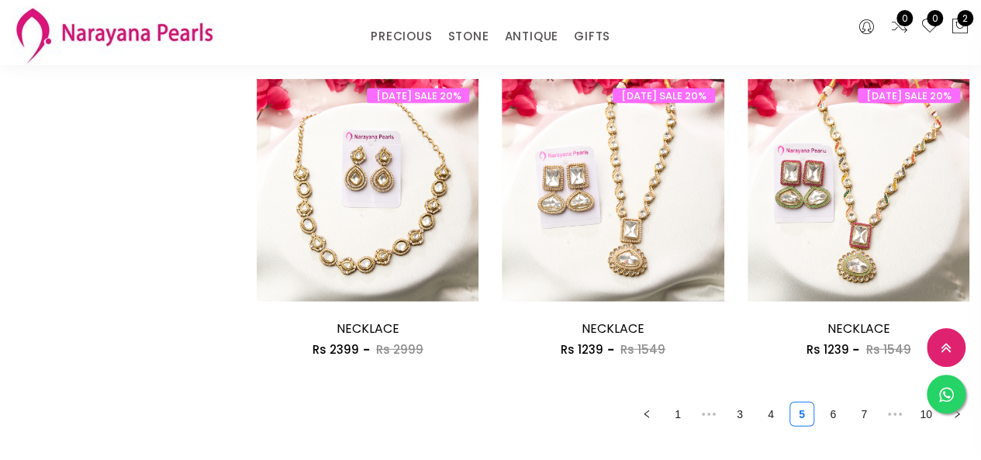
click at [860, 213] on div "[DATE] SALE 20% Add to cart NECKLACE Rs 1239 Rs [DATE] SALE 20% NECKLACE Rs 123…" at bounding box center [858, 228] width 245 height 298
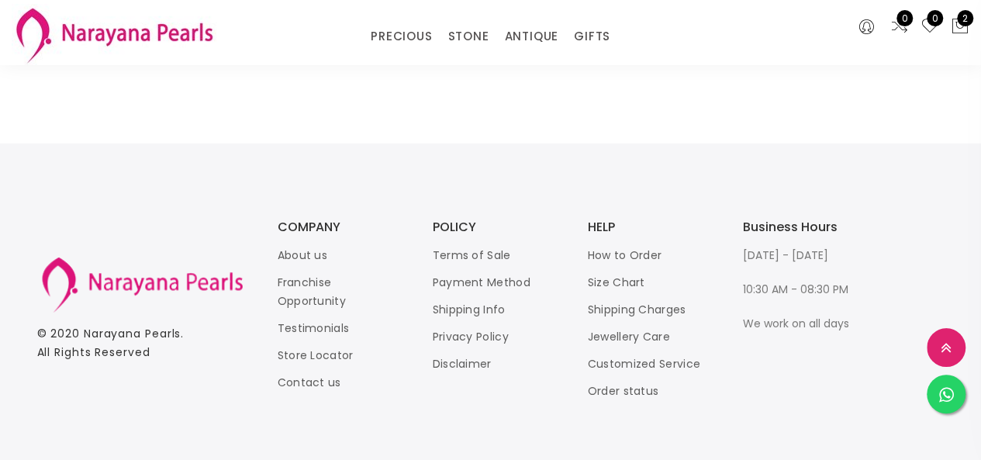
scroll to position [2263, 0]
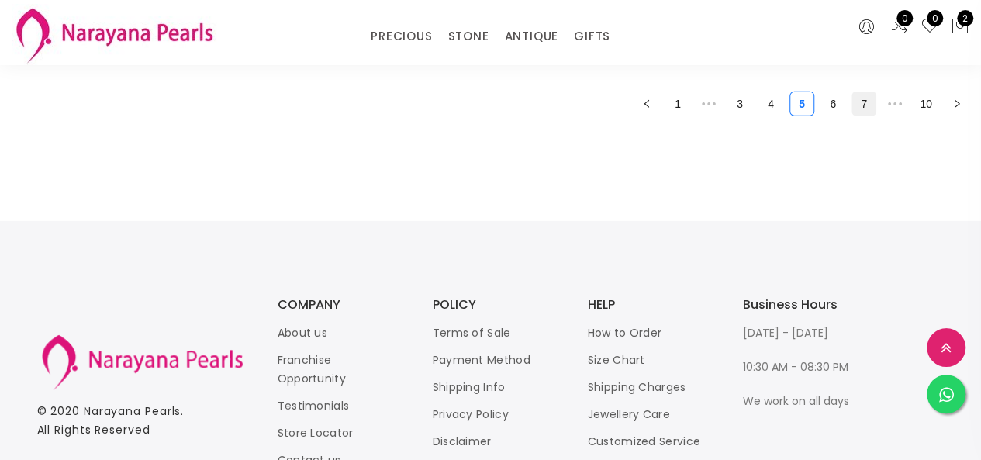
click at [866, 108] on link "7" at bounding box center [863, 103] width 23 height 23
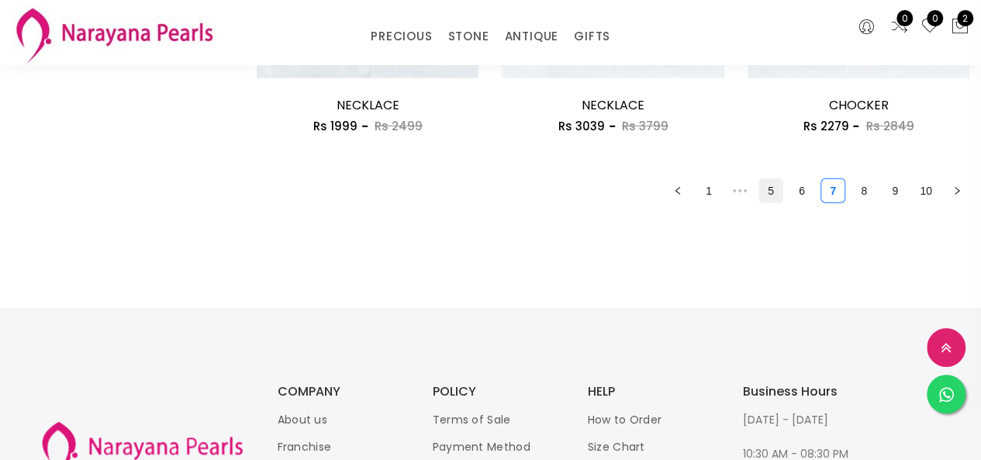
scroll to position [2171, 0]
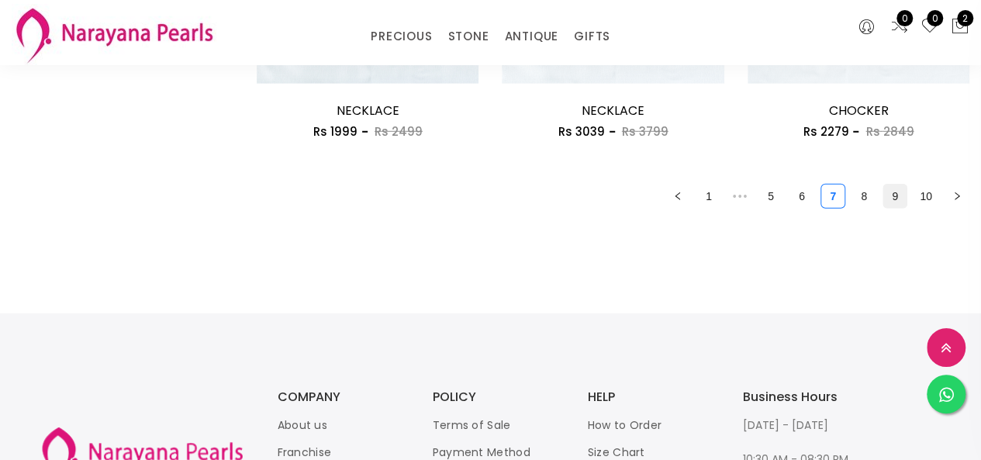
click at [892, 203] on link "9" at bounding box center [894, 196] width 23 height 23
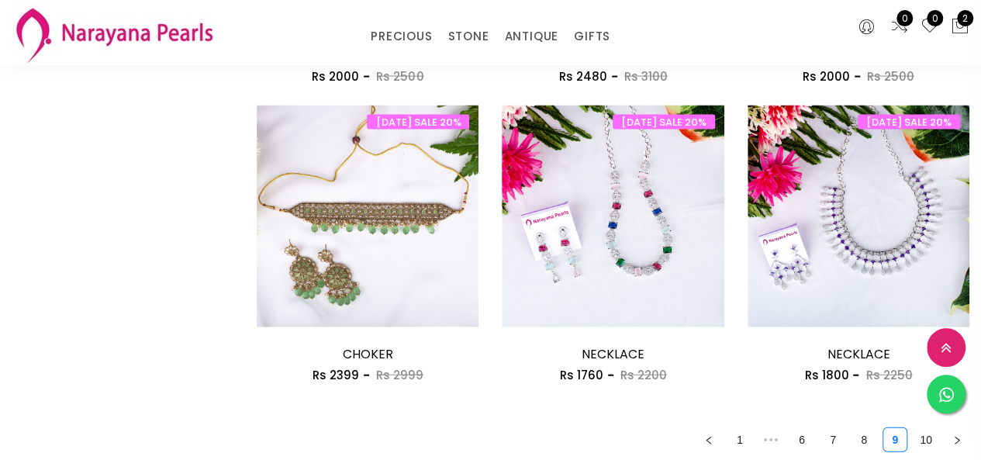
scroll to position [1783, 0]
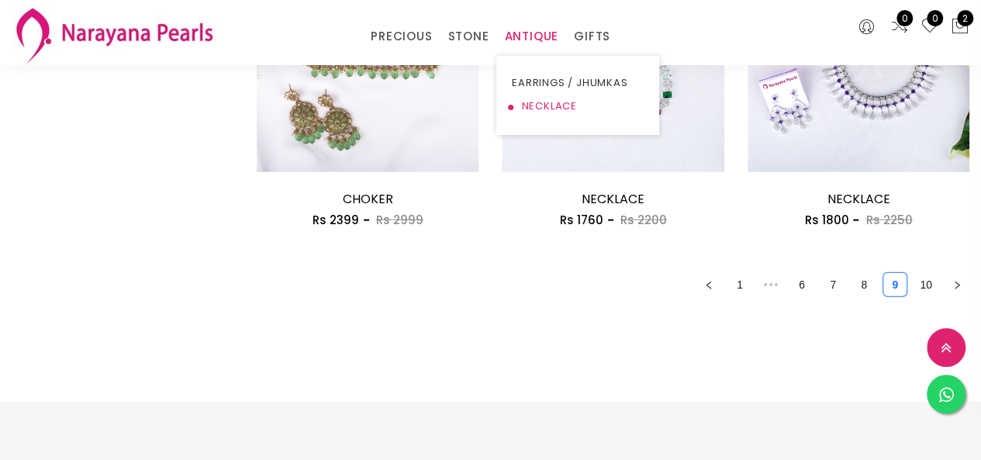
click at [561, 105] on link "NECKLACE" at bounding box center [578, 106] width 132 height 23
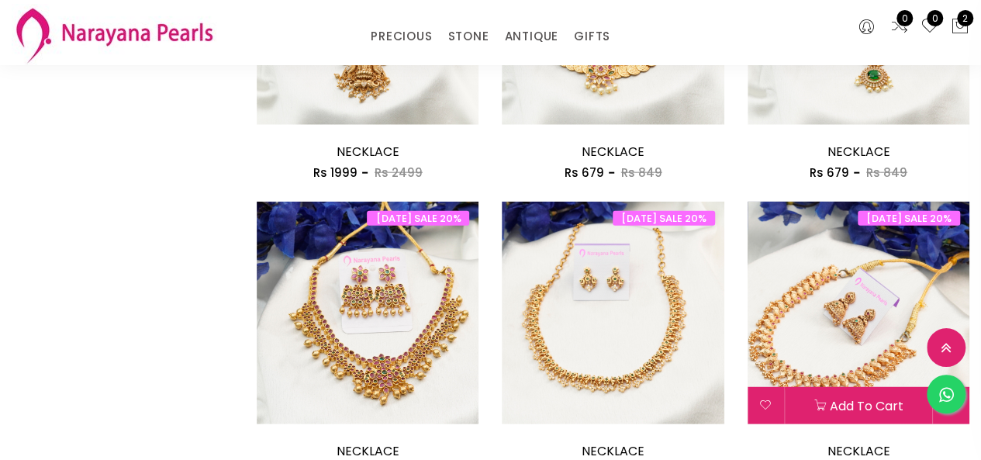
scroll to position [1886, 0]
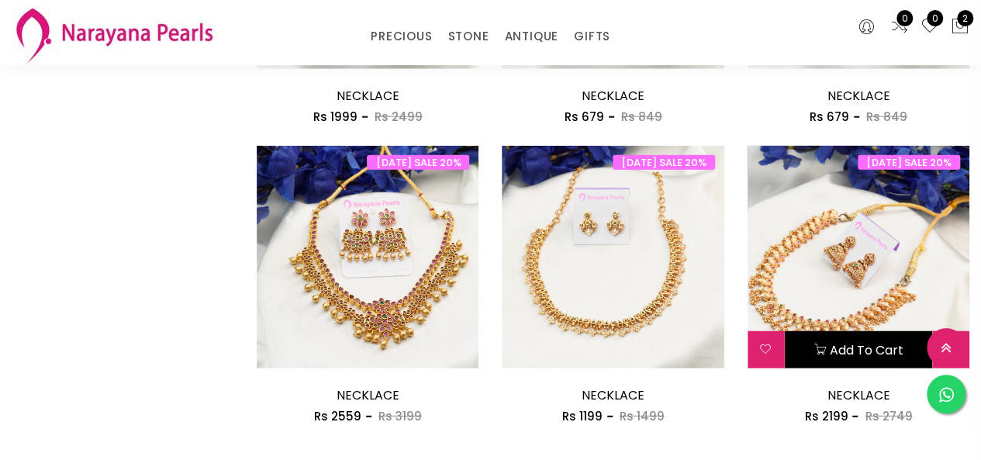
scroll to position [2119, 0]
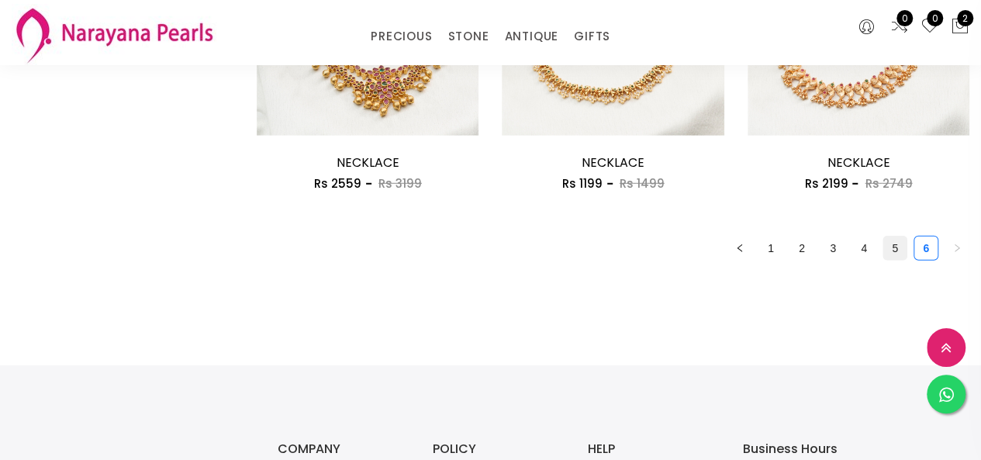
click at [893, 257] on link "5" at bounding box center [894, 247] width 23 height 23
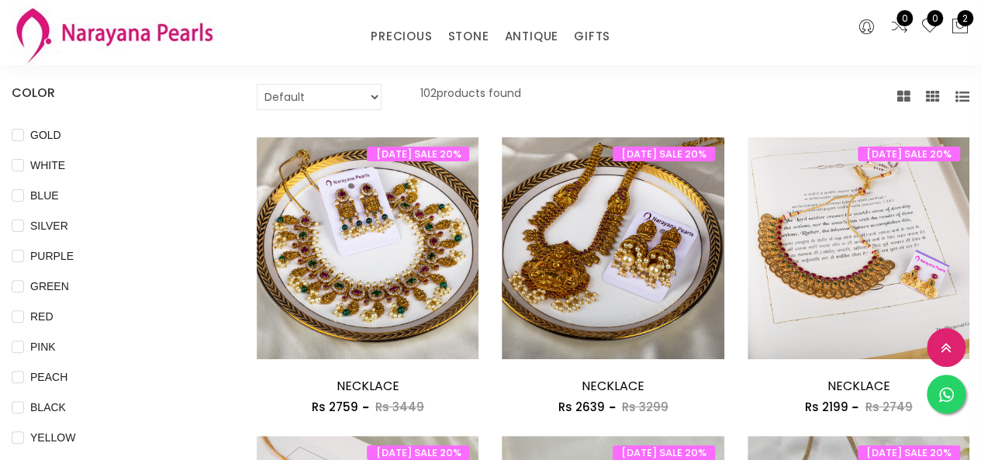
scroll to position [78, 0]
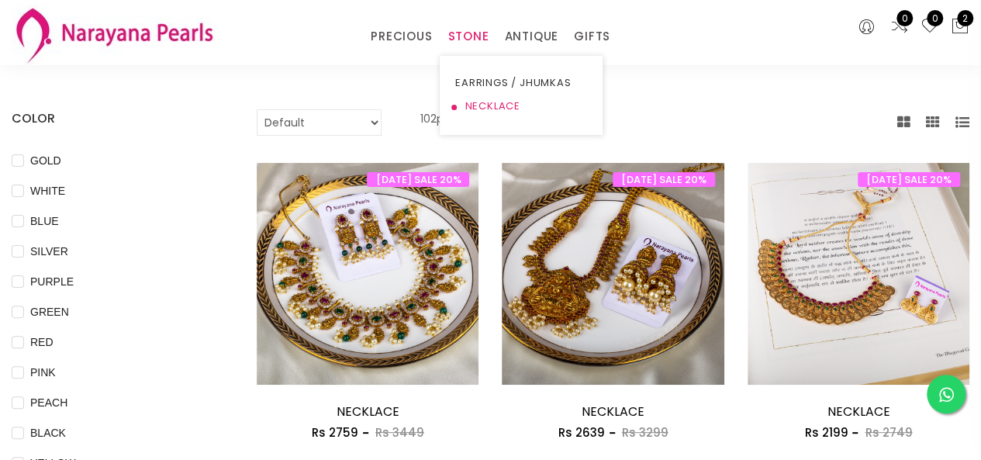
click at [483, 99] on link "NECKLACE" at bounding box center [521, 106] width 132 height 23
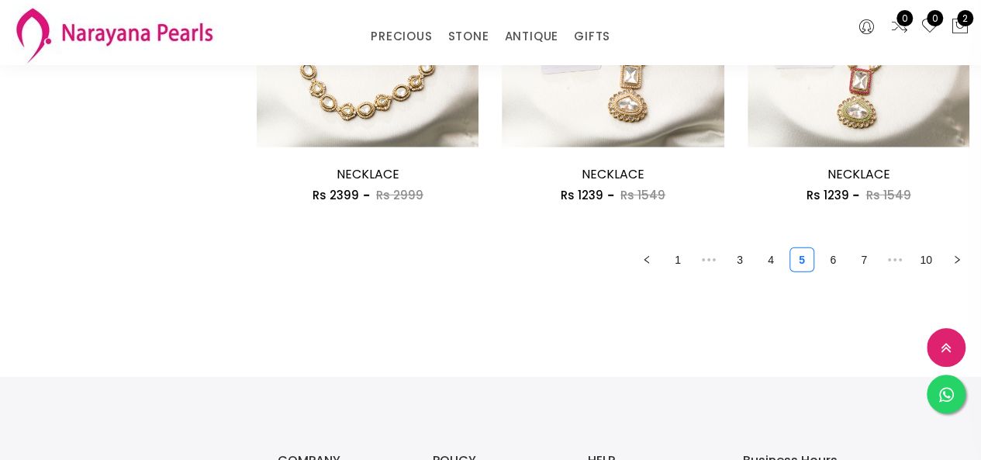
scroll to position [2248, 0]
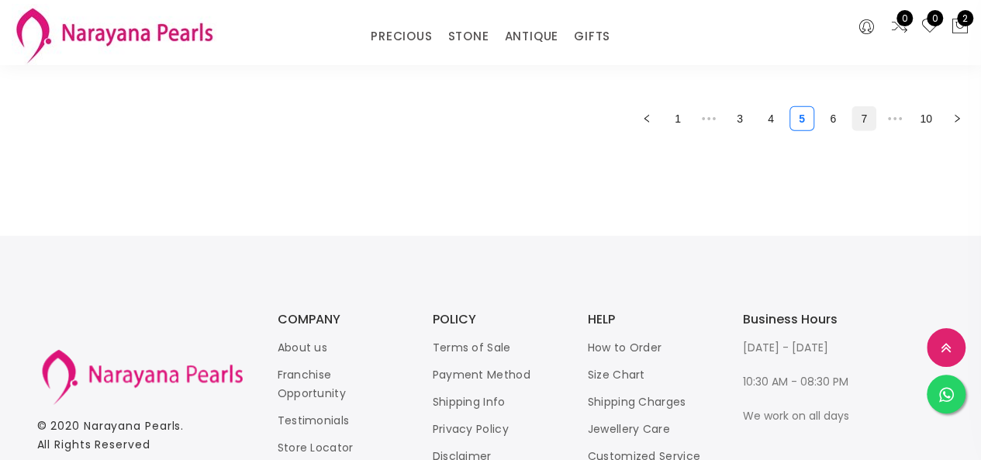
click at [860, 125] on link "7" at bounding box center [863, 118] width 23 height 23
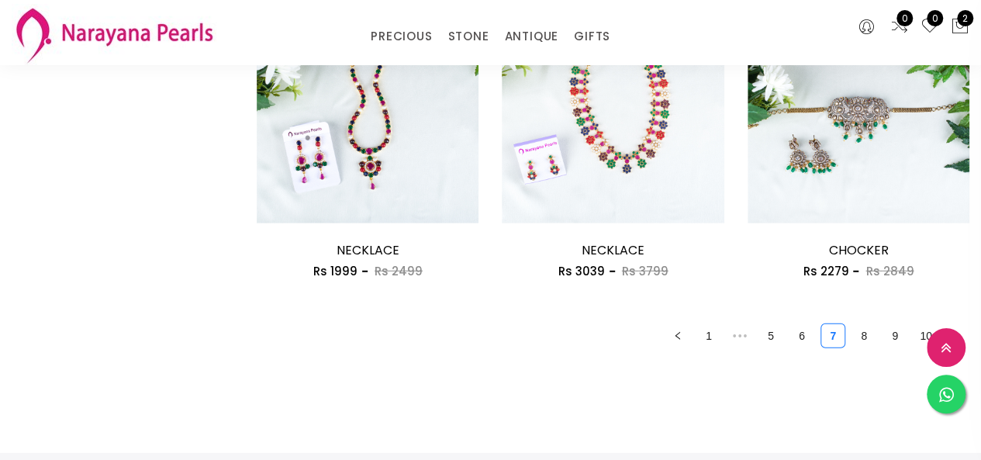
scroll to position [2171, 0]
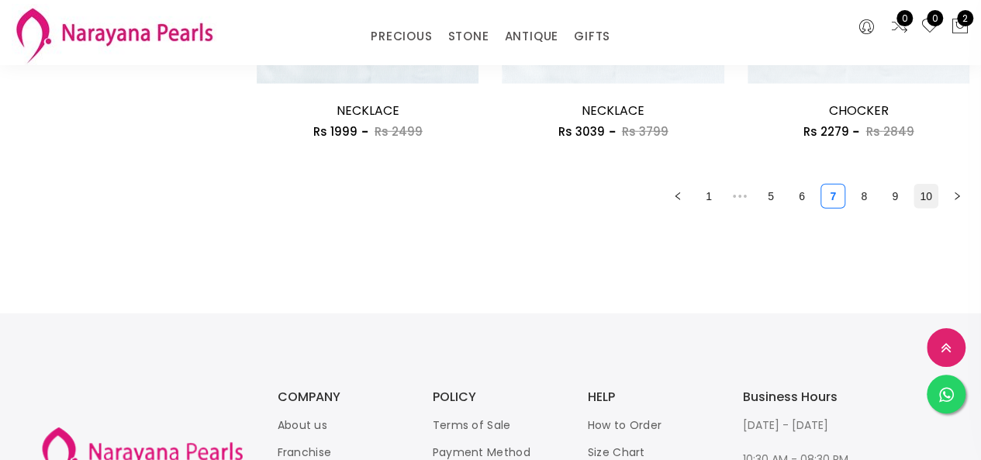
click at [916, 199] on link "10" at bounding box center [925, 196] width 23 height 23
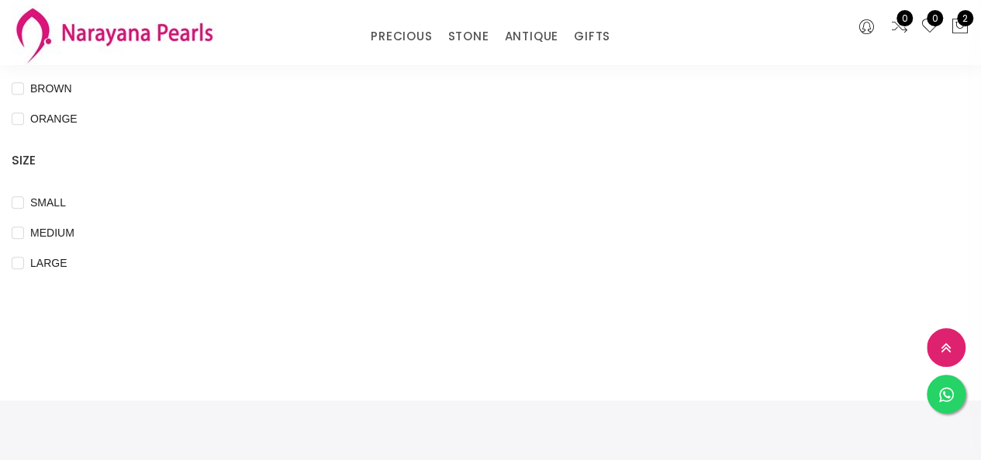
scroll to position [310, 0]
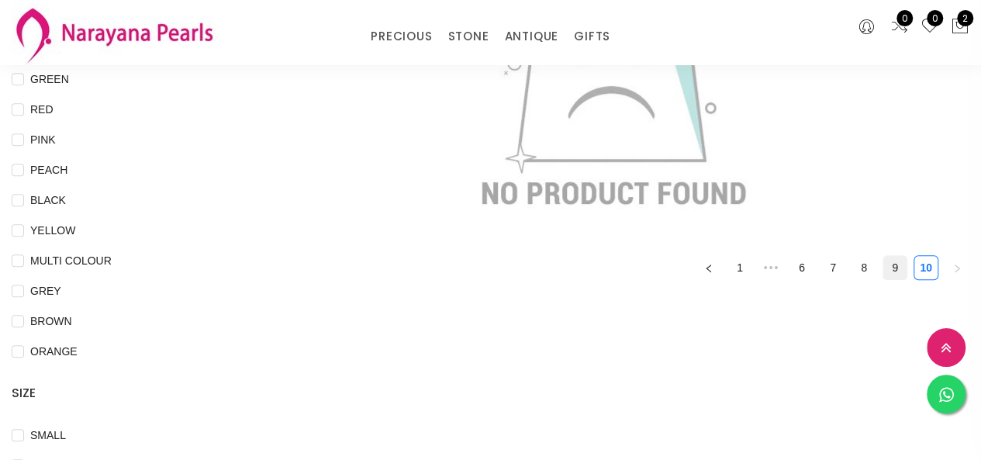
click at [892, 277] on link "9" at bounding box center [894, 267] width 23 height 23
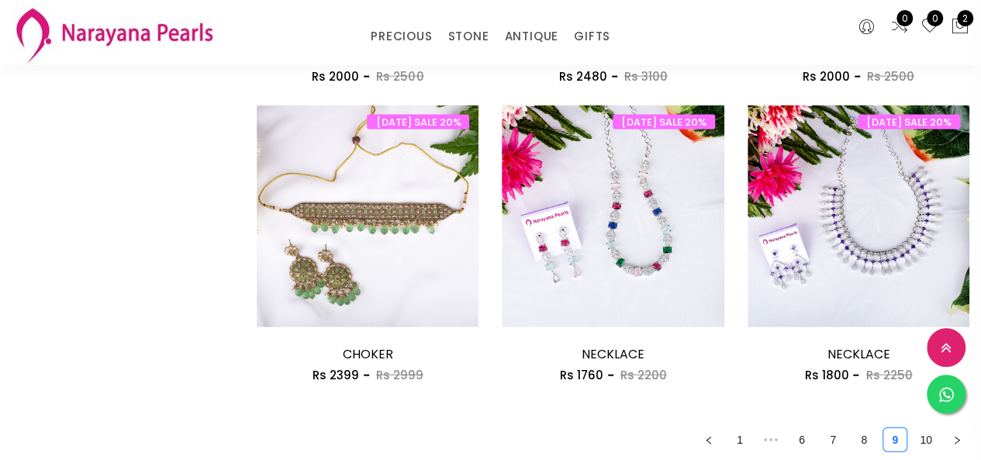
scroll to position [1783, 0]
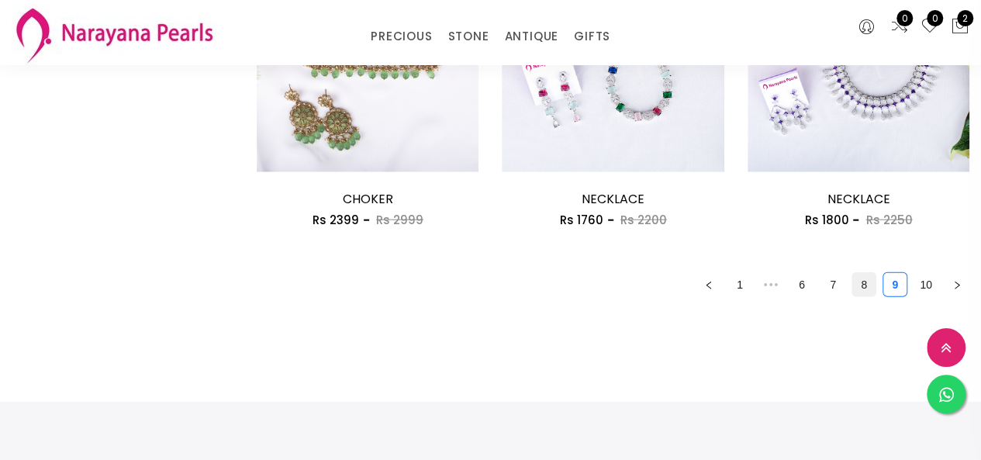
click at [854, 284] on link "8" at bounding box center [863, 284] width 23 height 23
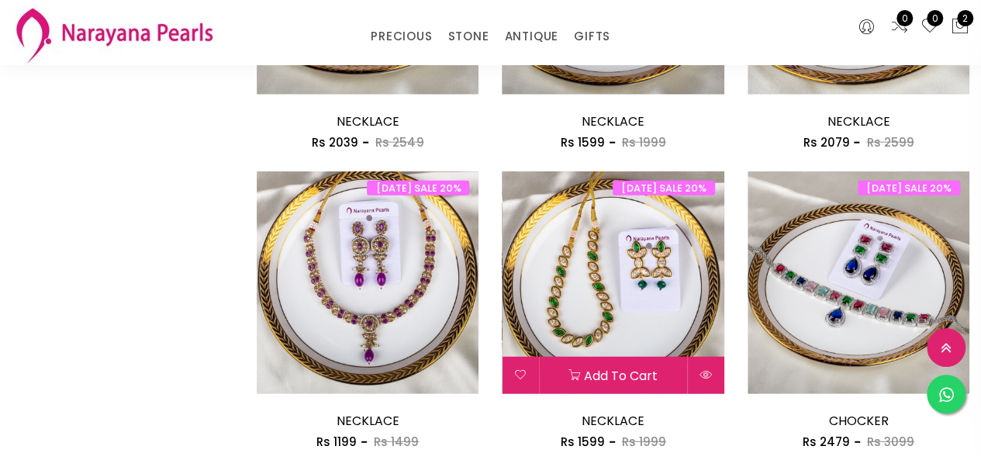
scroll to position [2016, 0]
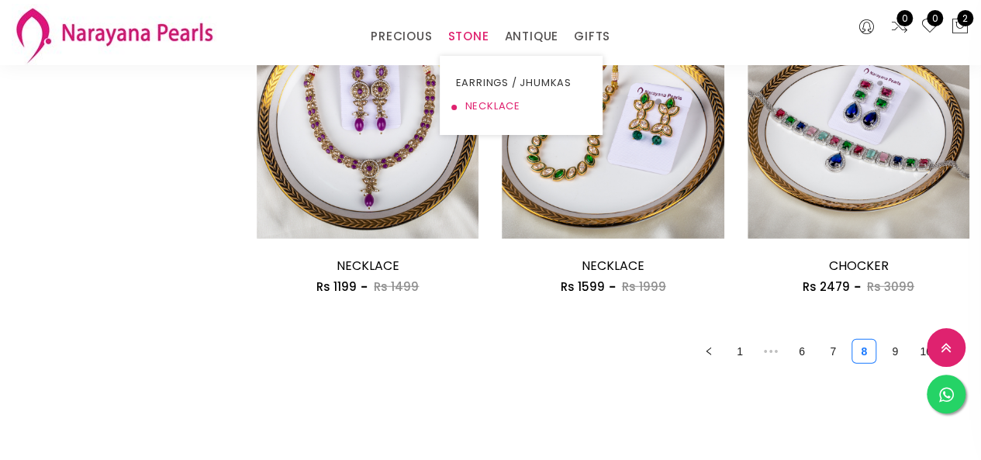
click at [483, 106] on link "NECKLACE" at bounding box center [521, 106] width 132 height 23
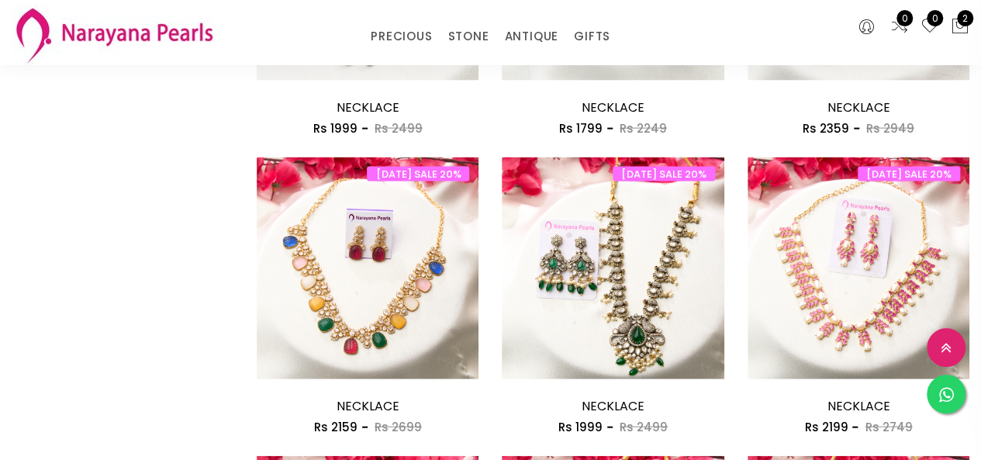
scroll to position [1809, 0]
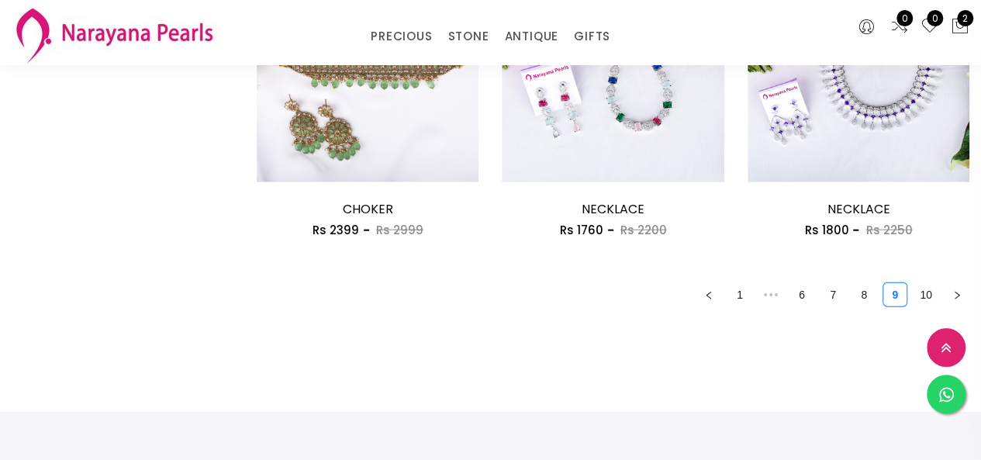
scroll to position [1783, 0]
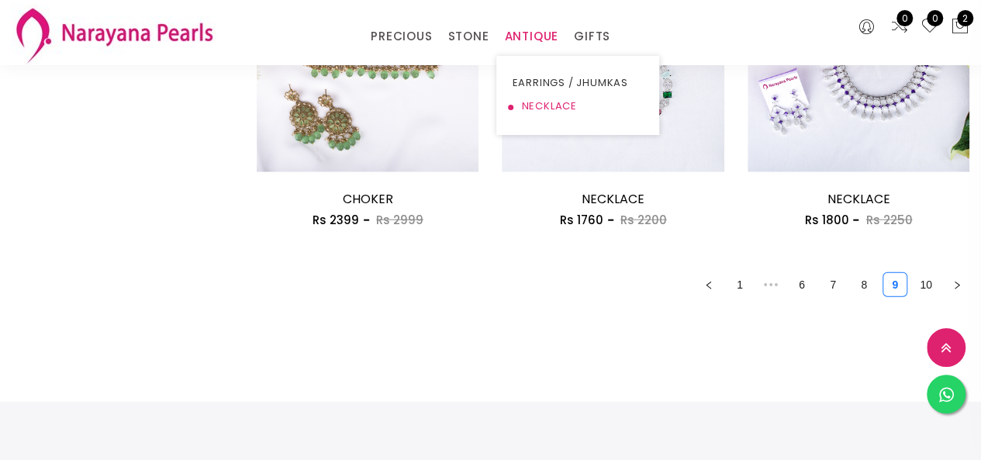
click at [542, 102] on link "NECKLACE" at bounding box center [578, 106] width 132 height 23
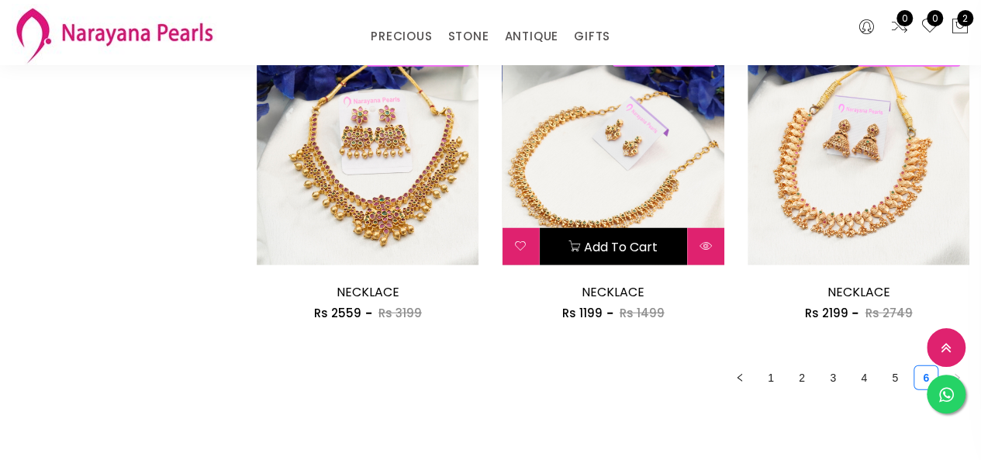
scroll to position [2093, 0]
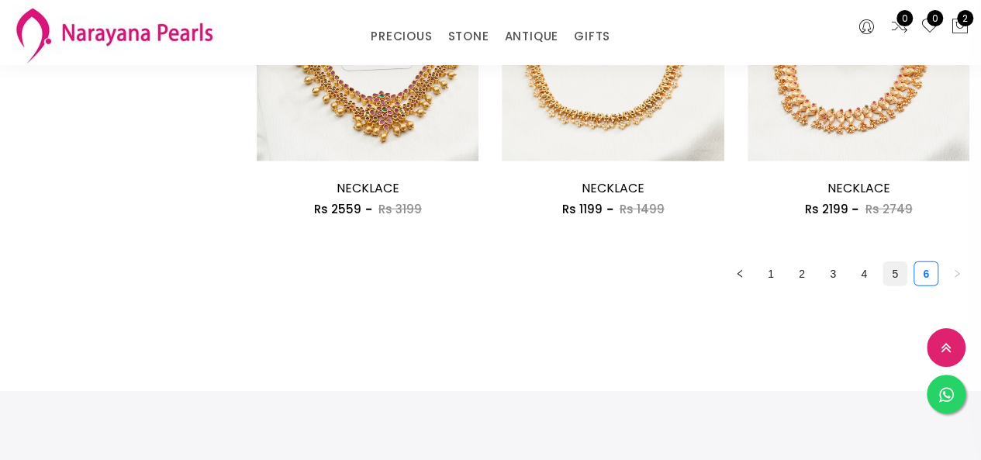
click at [886, 271] on link "5" at bounding box center [894, 273] width 23 height 23
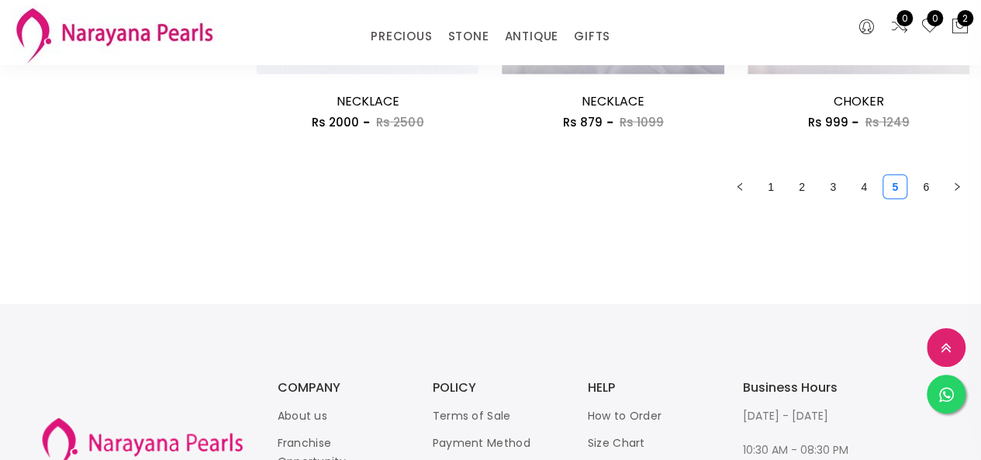
scroll to position [1938, 0]
click at [864, 196] on link "4" at bounding box center [863, 185] width 23 height 23
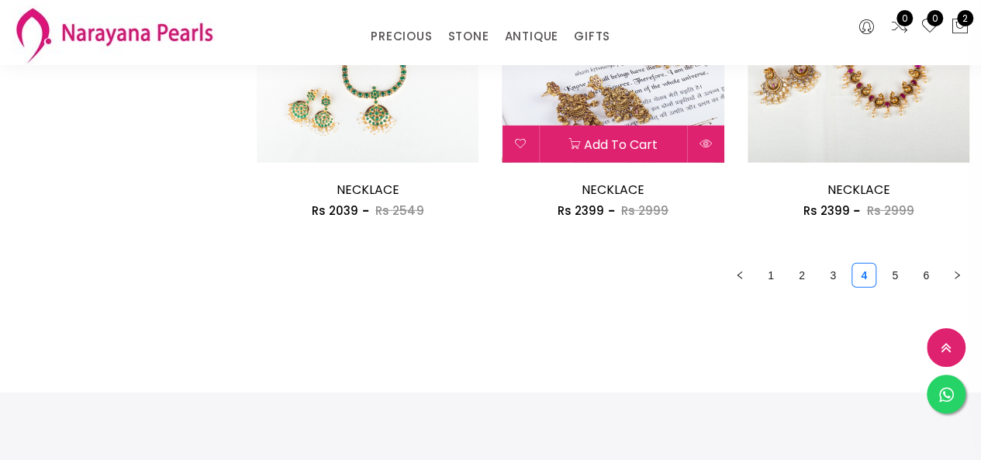
scroll to position [2093, 0]
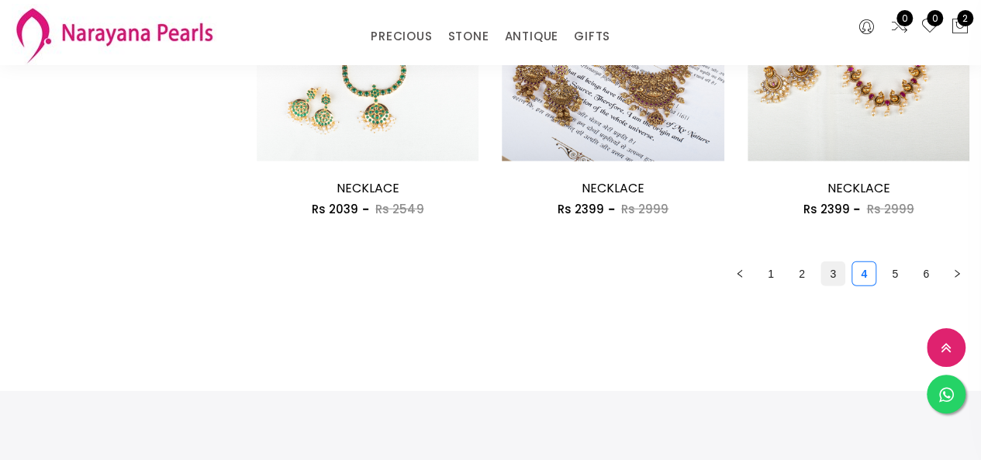
click at [823, 271] on link "3" at bounding box center [832, 273] width 23 height 23
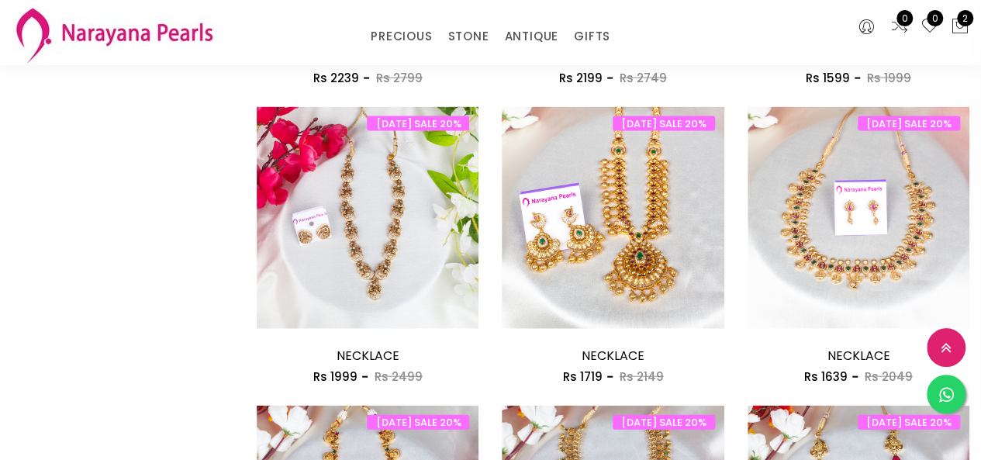
scroll to position [1628, 0]
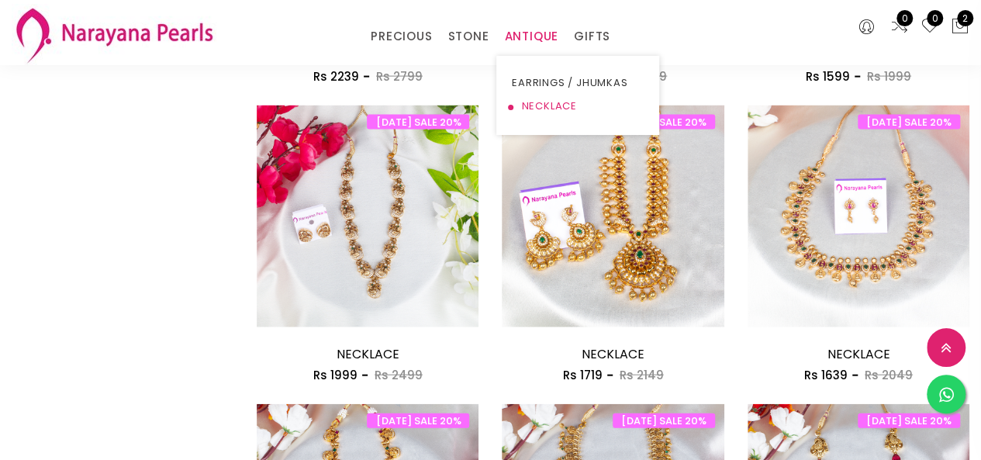
click at [533, 101] on link "NECKLACE" at bounding box center [578, 106] width 132 height 23
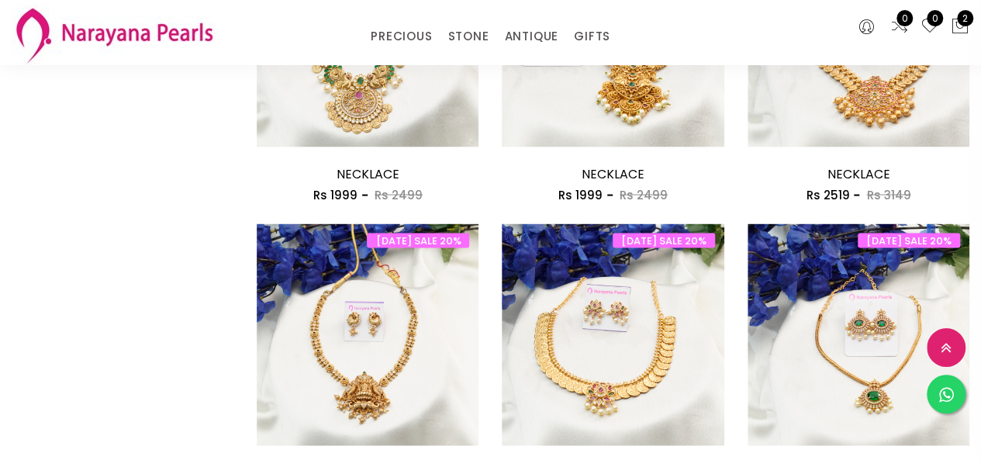
scroll to position [1576, 0]
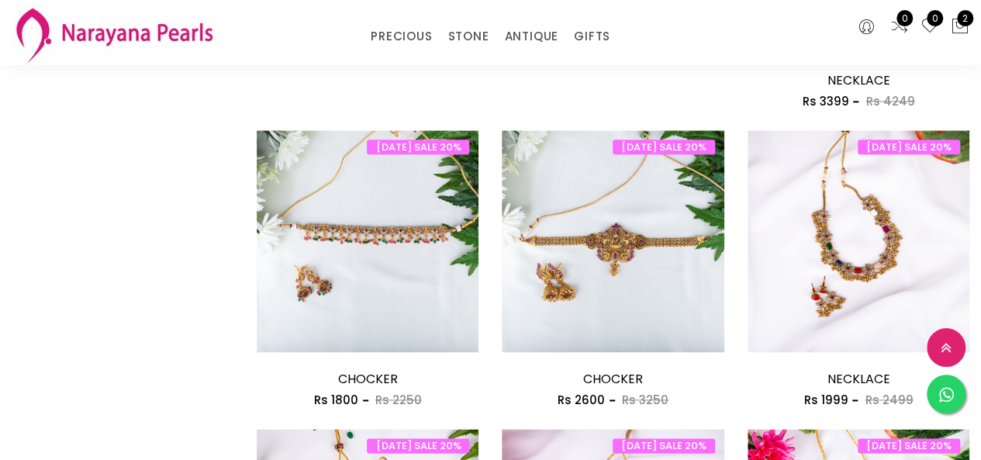
scroll to position [853, 0]
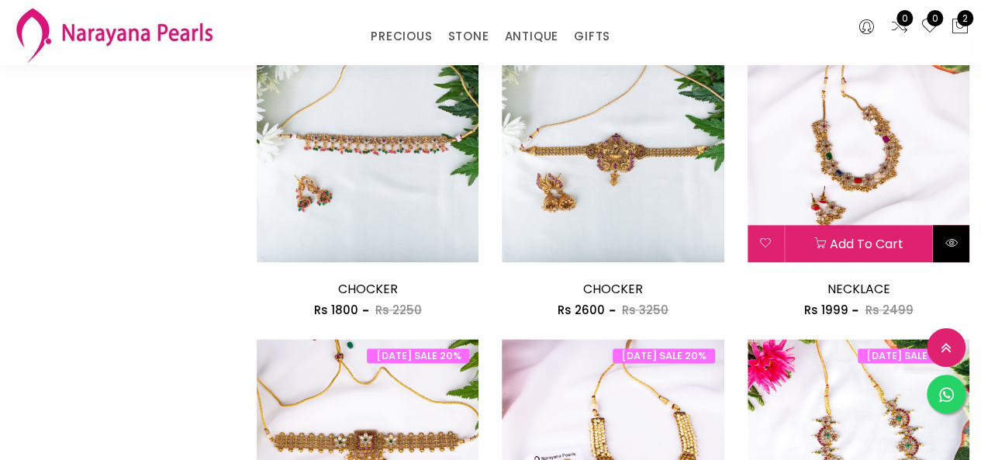
click at [936, 239] on button at bounding box center [951, 243] width 36 height 37
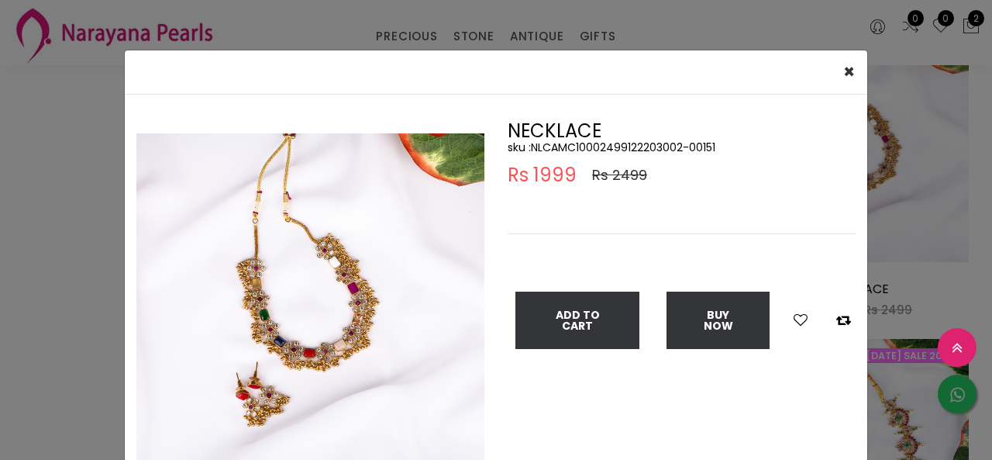
click at [22, 261] on div "× Close Double (click / press) on the image to zoom (in / out). NECKLACE sku : …" at bounding box center [496, 230] width 992 height 460
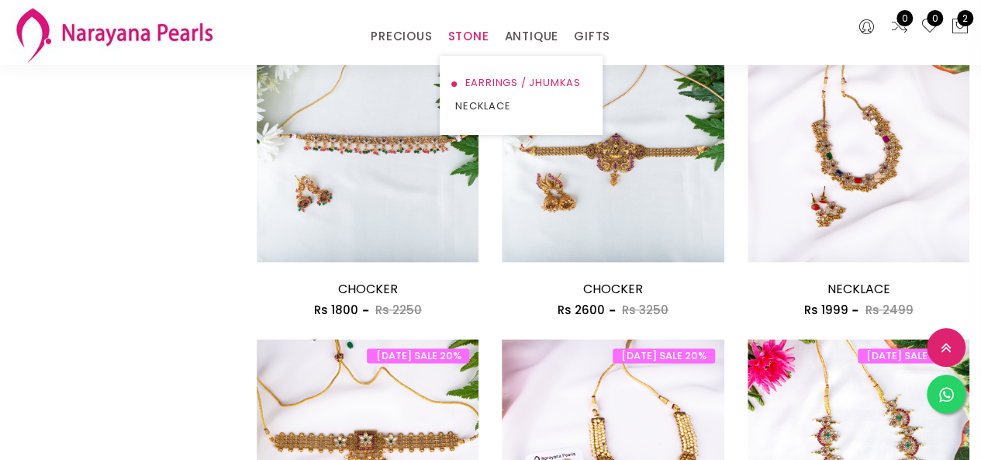
click at [470, 86] on link "EARRINGS / JHUMKAS" at bounding box center [521, 82] width 132 height 23
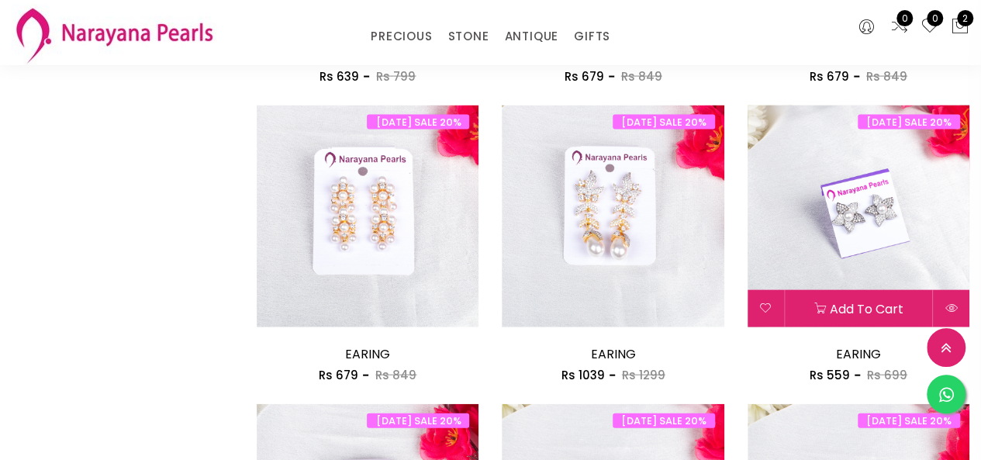
scroll to position [1938, 0]
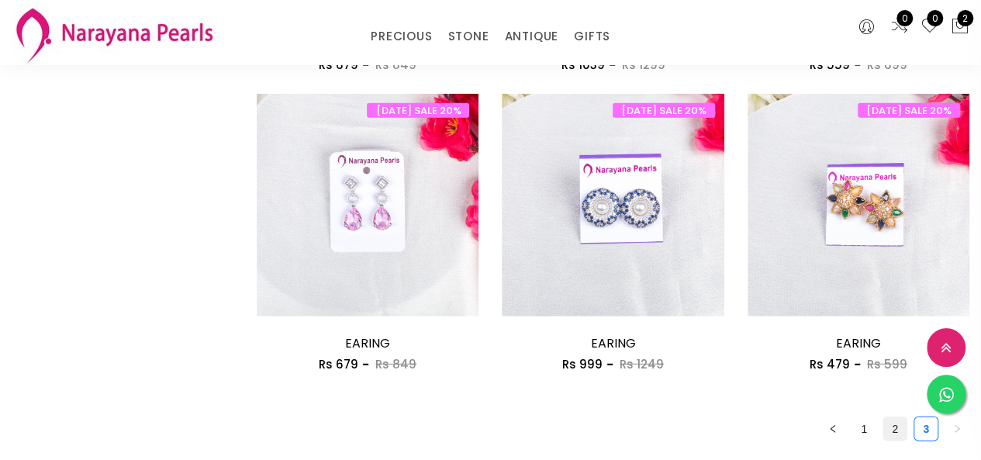
click at [888, 431] on link "2" at bounding box center [894, 428] width 23 height 23
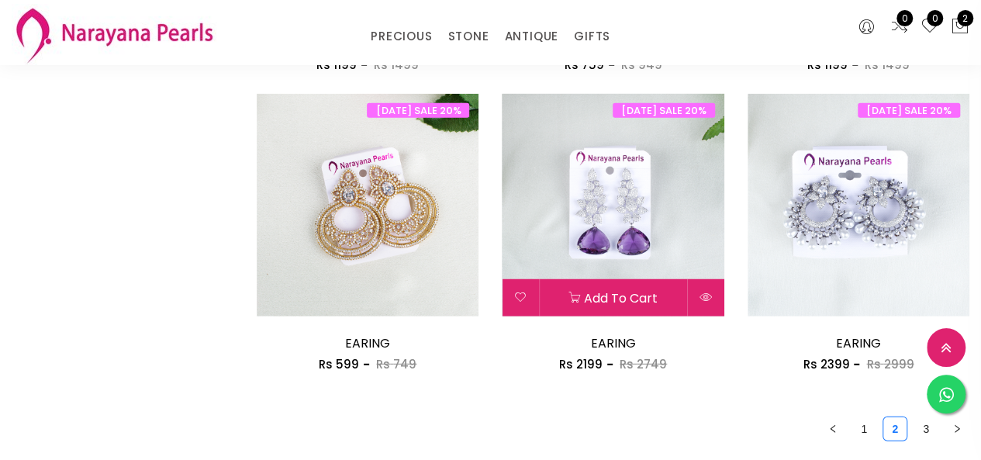
scroll to position [2248, 0]
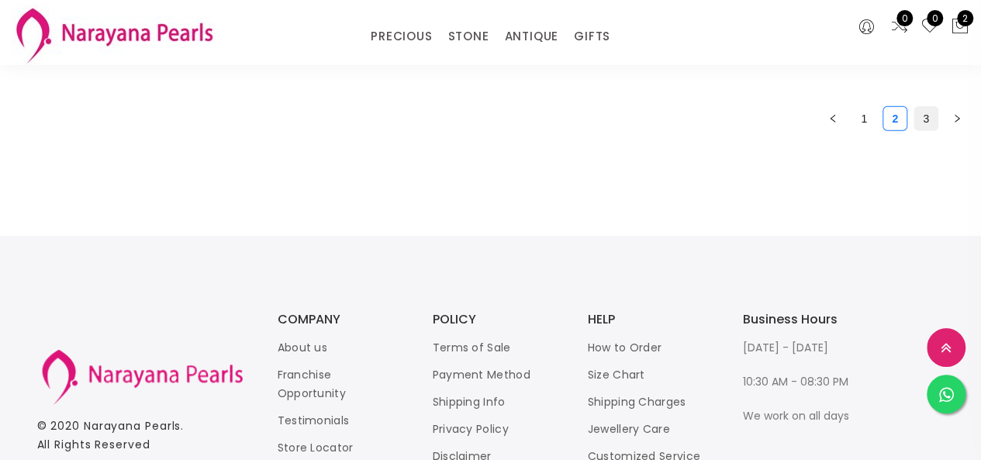
click at [926, 127] on link "3" at bounding box center [925, 118] width 23 height 23
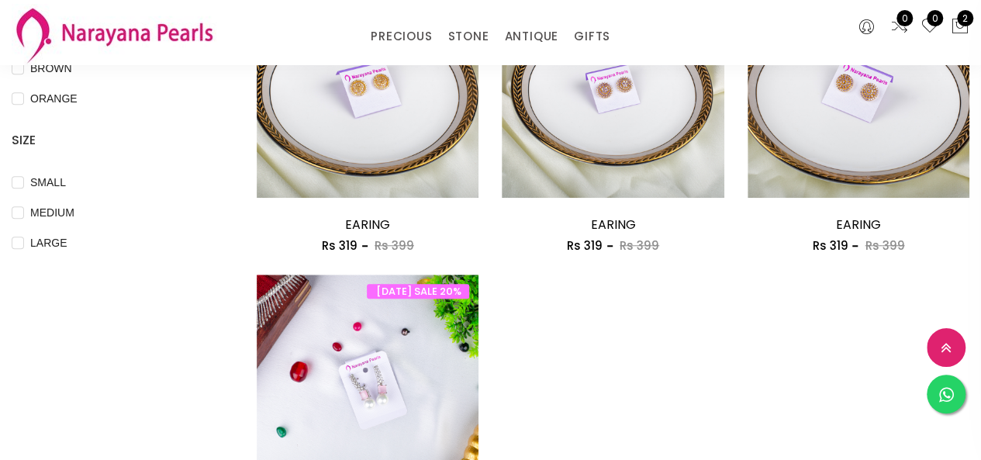
scroll to position [620, 0]
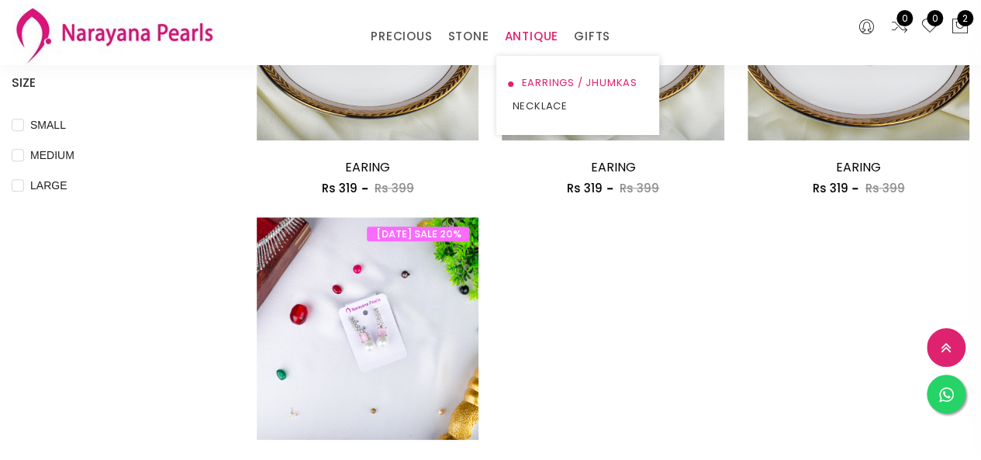
click at [529, 81] on link "EARRINGS / JHUMKAS" at bounding box center [578, 82] width 132 height 23
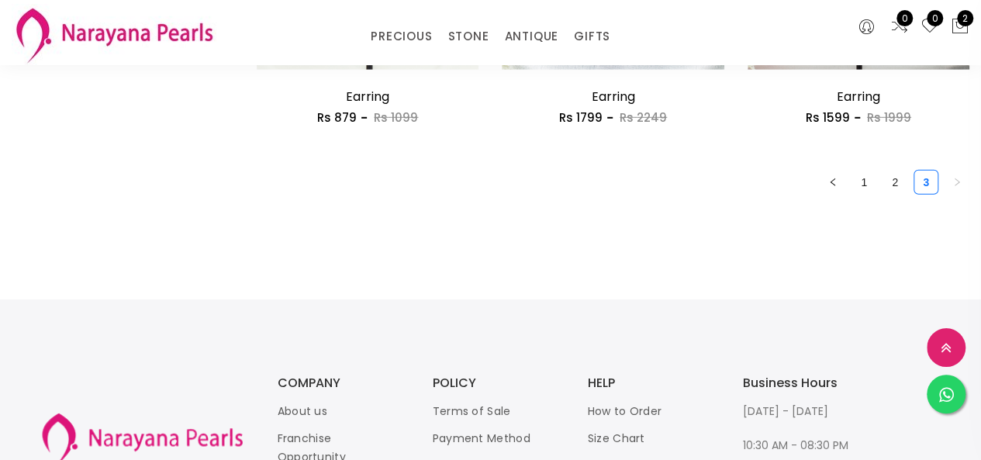
scroll to position [2248, 0]
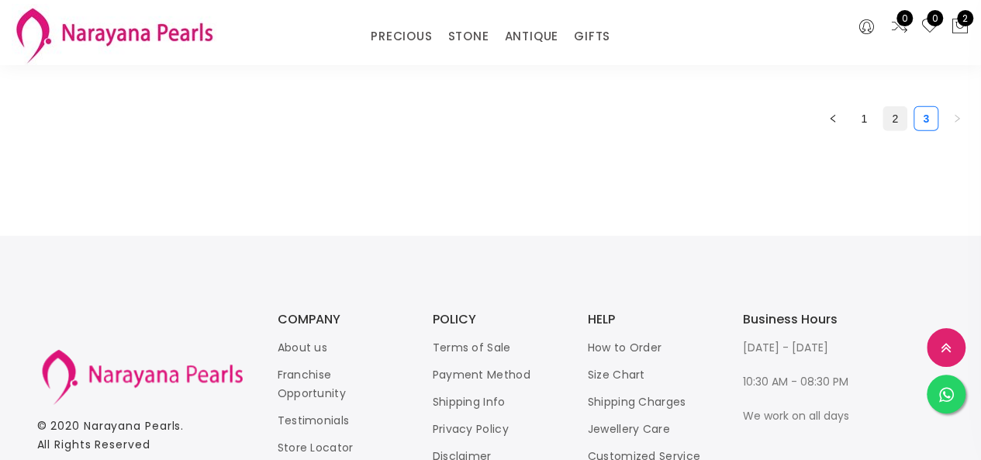
click at [890, 120] on link "2" at bounding box center [894, 118] width 23 height 23
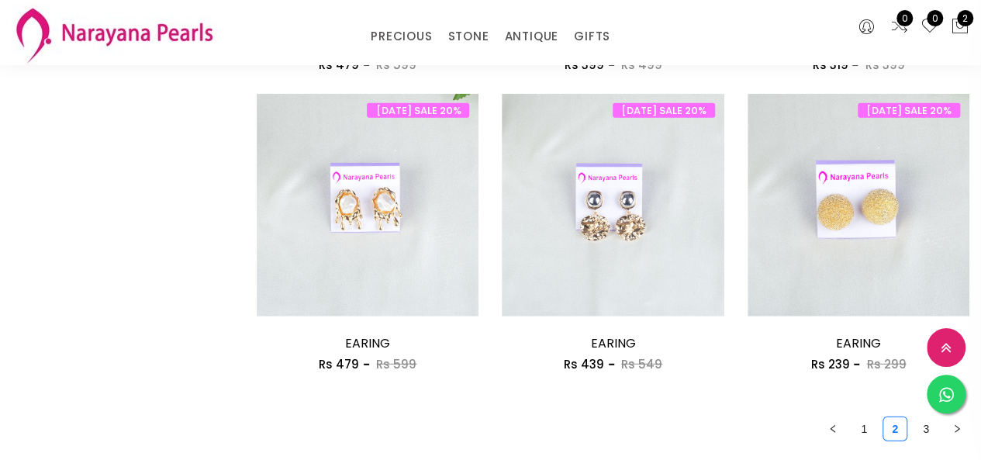
scroll to position [2171, 0]
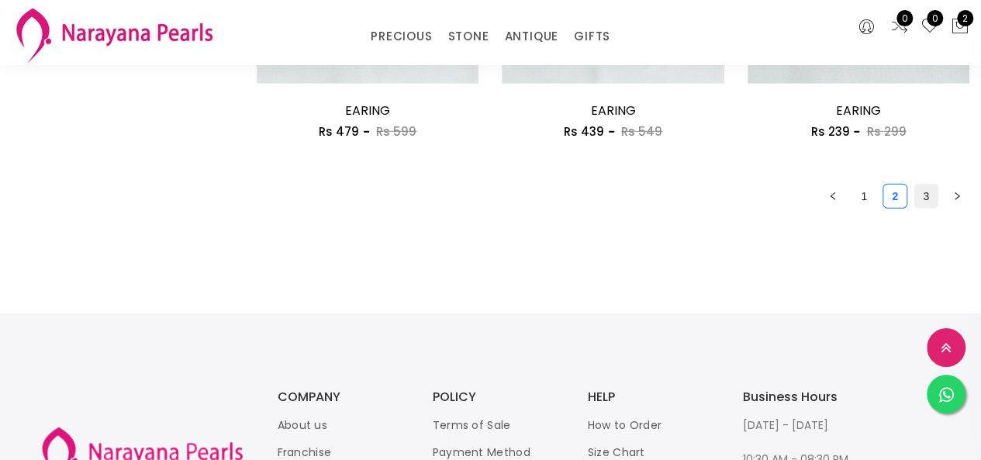
click at [927, 198] on link "3" at bounding box center [925, 196] width 23 height 23
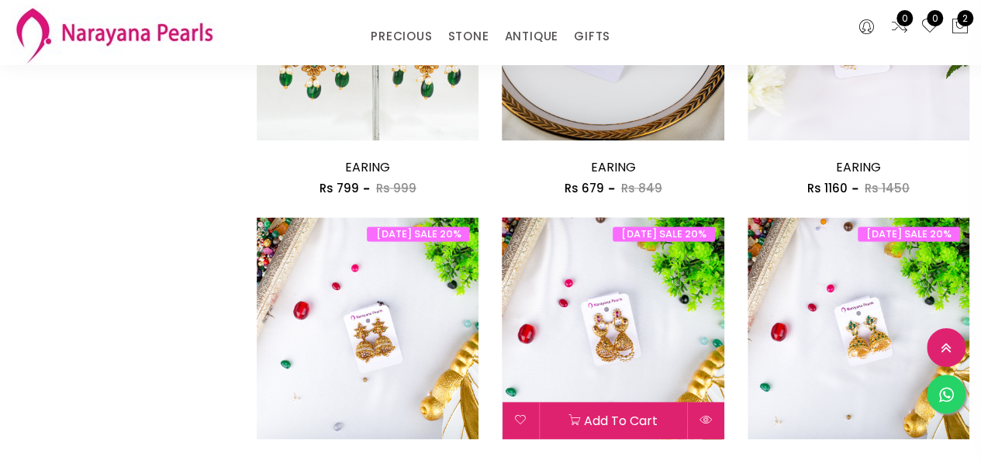
scroll to position [1008, 0]
